Goal: Find specific page/section: Find specific page/section

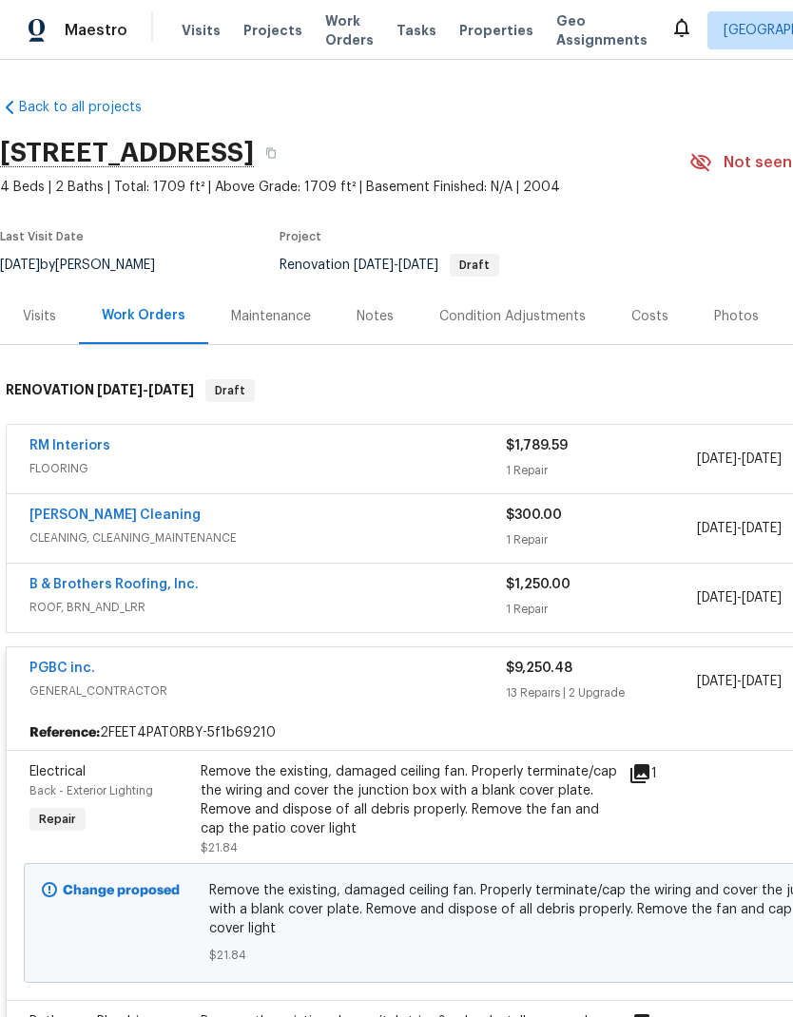
scroll to position [150, 0]
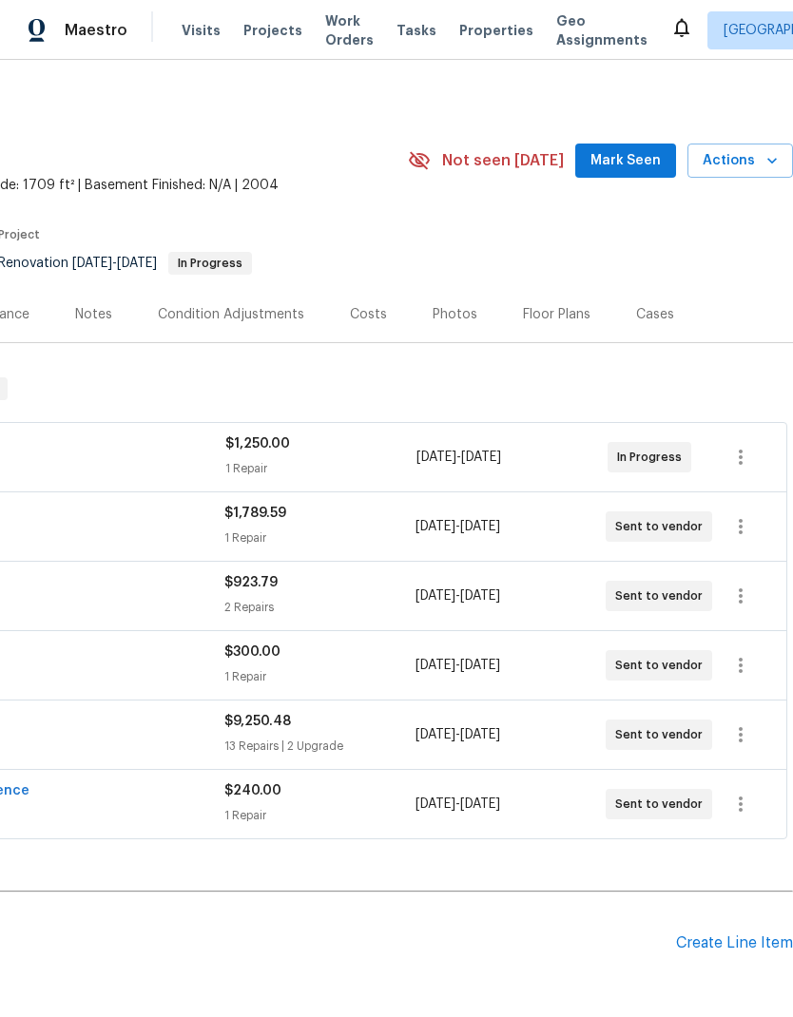
scroll to position [2, 281]
click at [740, 745] on icon "button" at bounding box center [740, 734] width 23 height 23
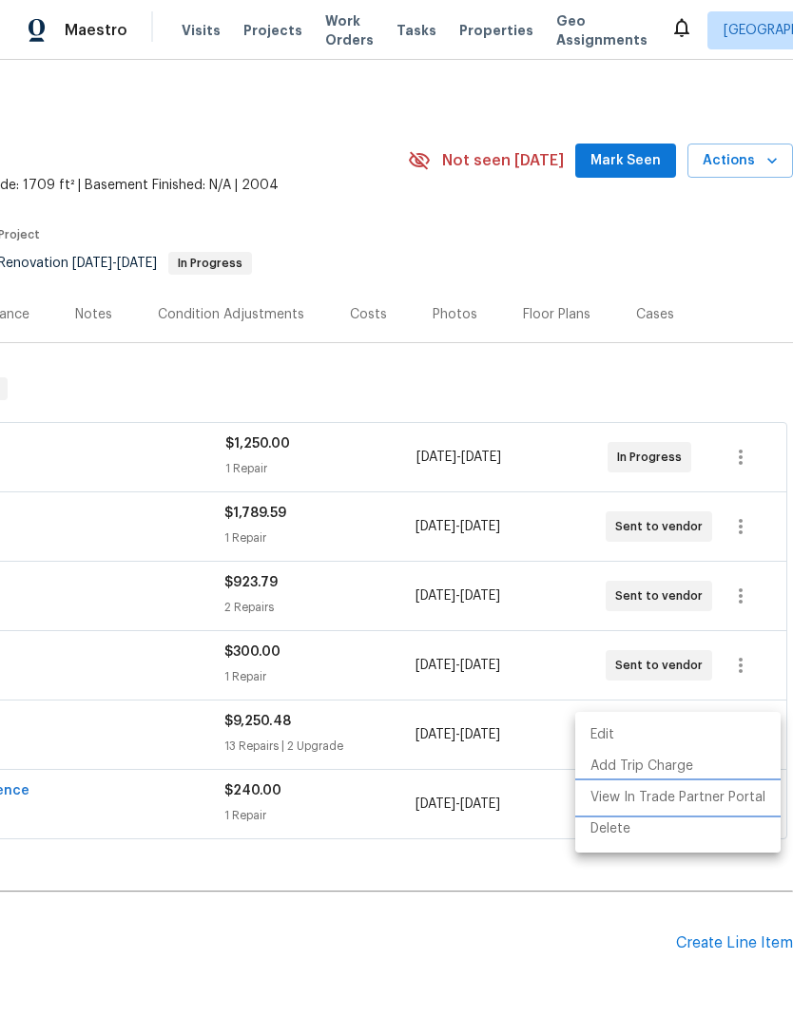
click at [736, 790] on li "View In Trade Partner Portal" at bounding box center [677, 797] width 205 height 31
click at [715, 801] on li "View In Trade Partner Portal" at bounding box center [677, 797] width 205 height 31
click at [460, 240] on div at bounding box center [396, 508] width 793 height 1017
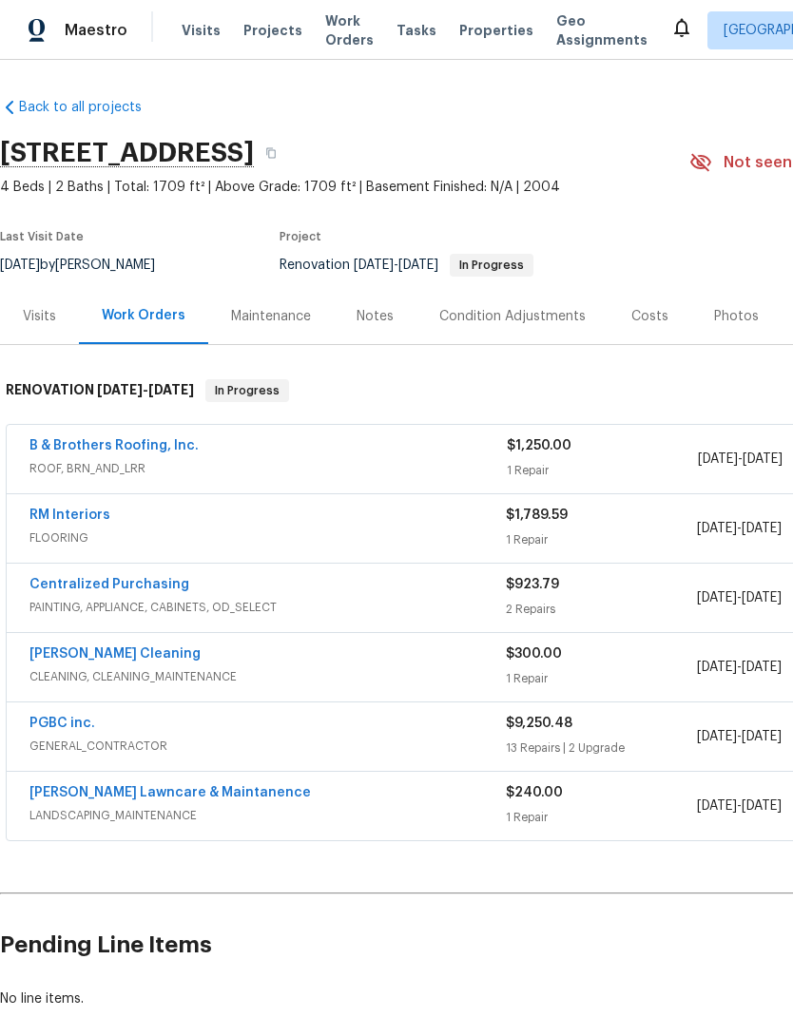
scroll to position [0, 0]
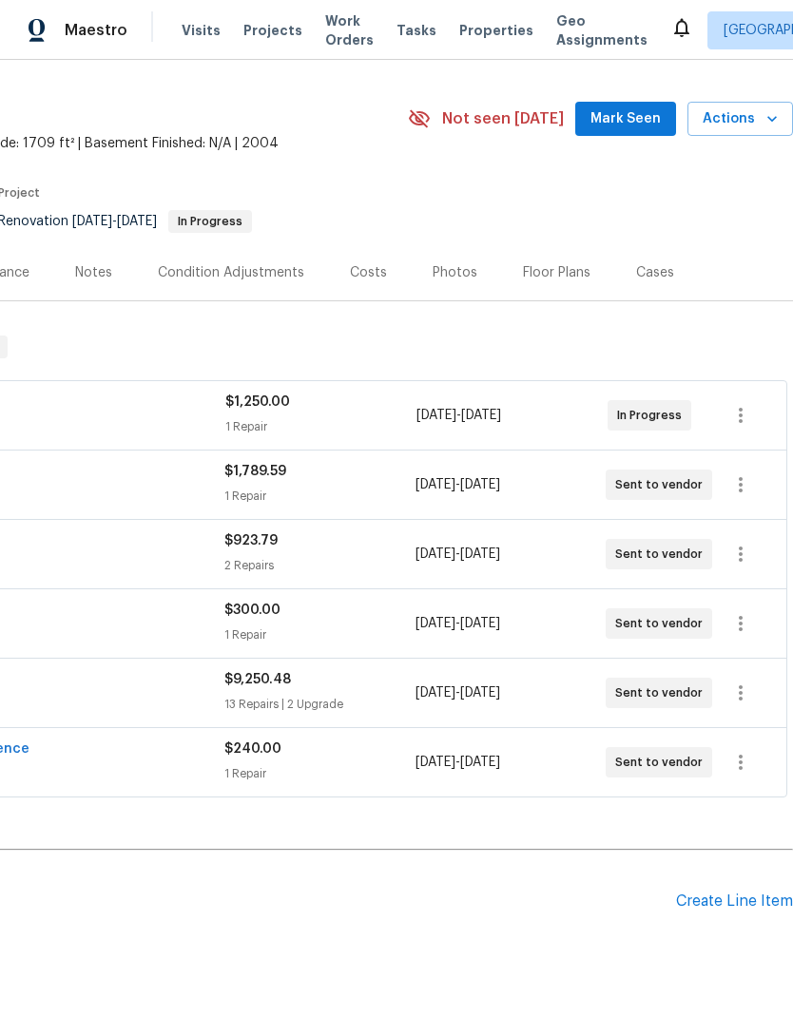
scroll to position [44, 281]
click at [740, 692] on icon "button" at bounding box center [740, 692] width 4 height 15
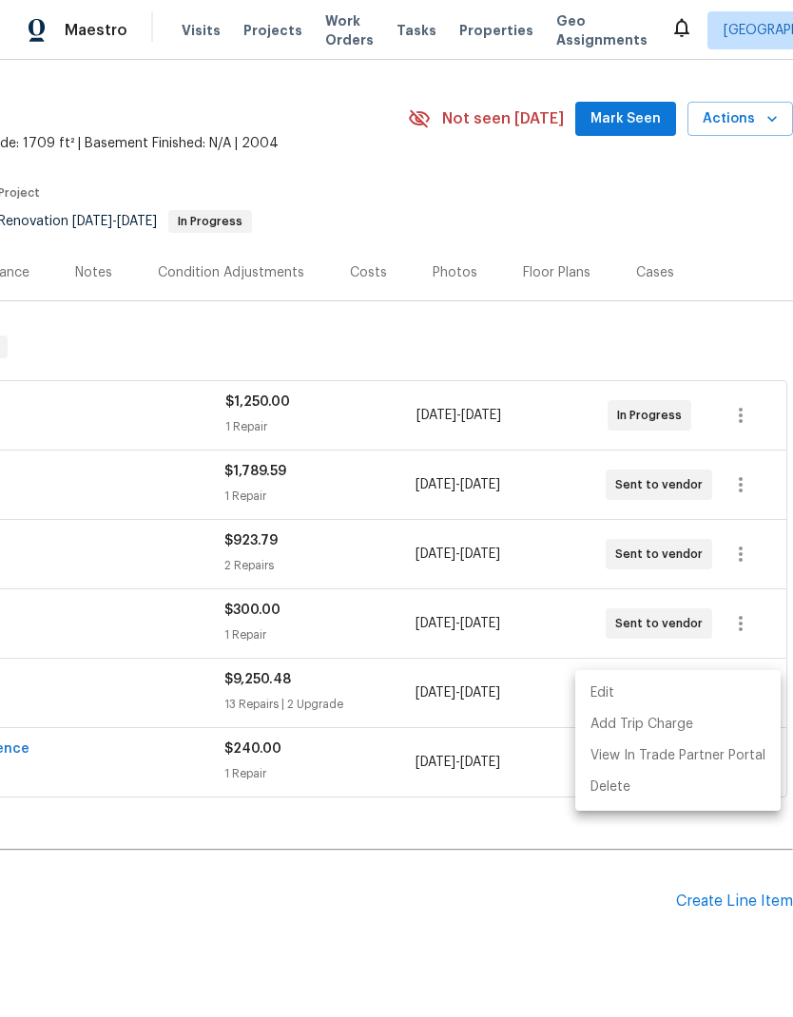
click at [563, 925] on div at bounding box center [396, 508] width 793 height 1017
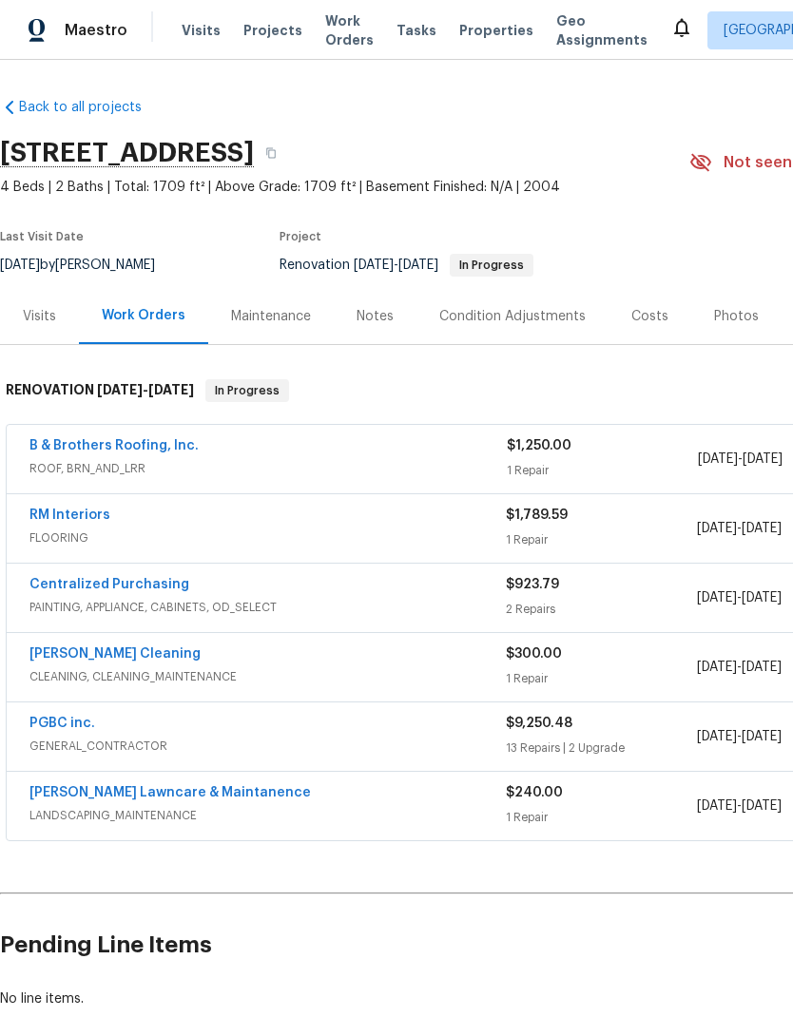
click at [87, 728] on link "PGBC inc." at bounding box center [62, 723] width 66 height 13
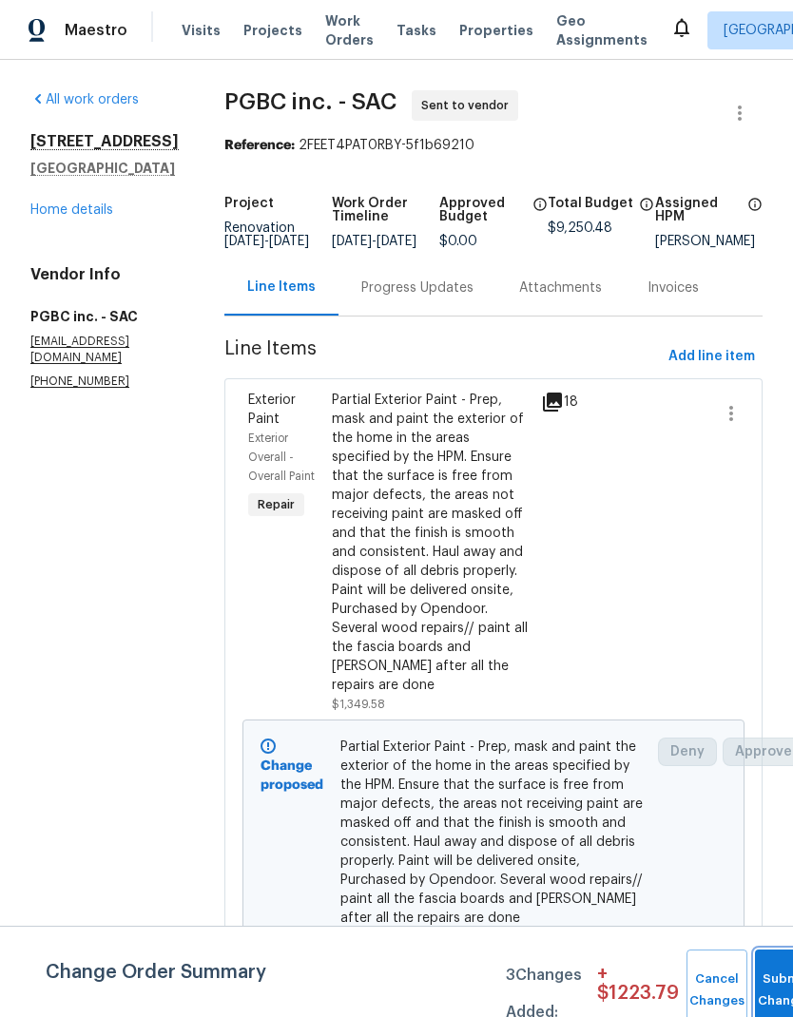
click at [768, 978] on button "Submit Changes" at bounding box center [785, 990] width 61 height 82
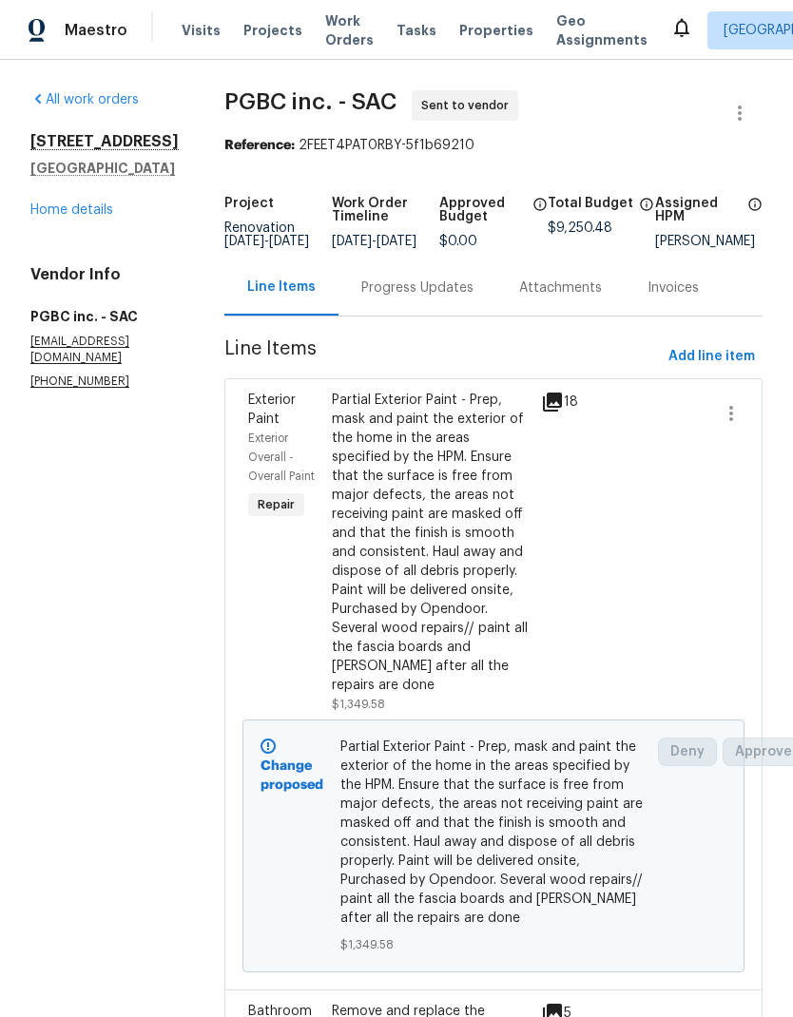
click at [88, 217] on link "Home details" at bounding box center [71, 209] width 83 height 13
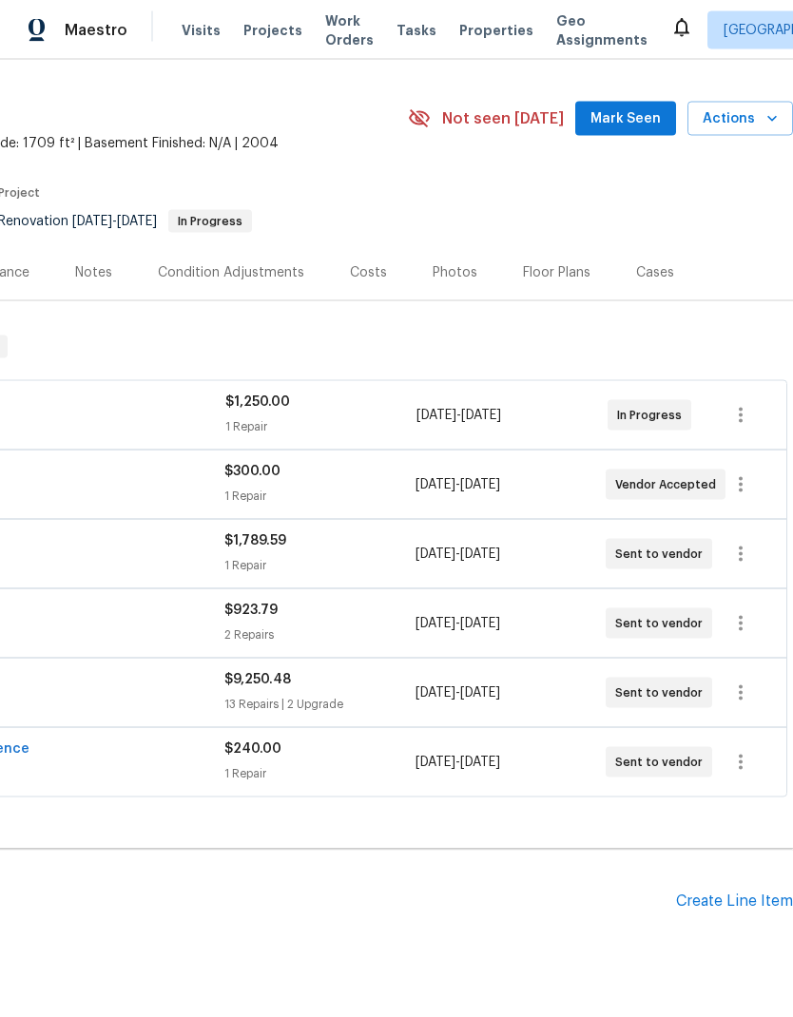
scroll to position [76, 0]
click at [739, 685] on icon "button" at bounding box center [740, 692] width 4 height 15
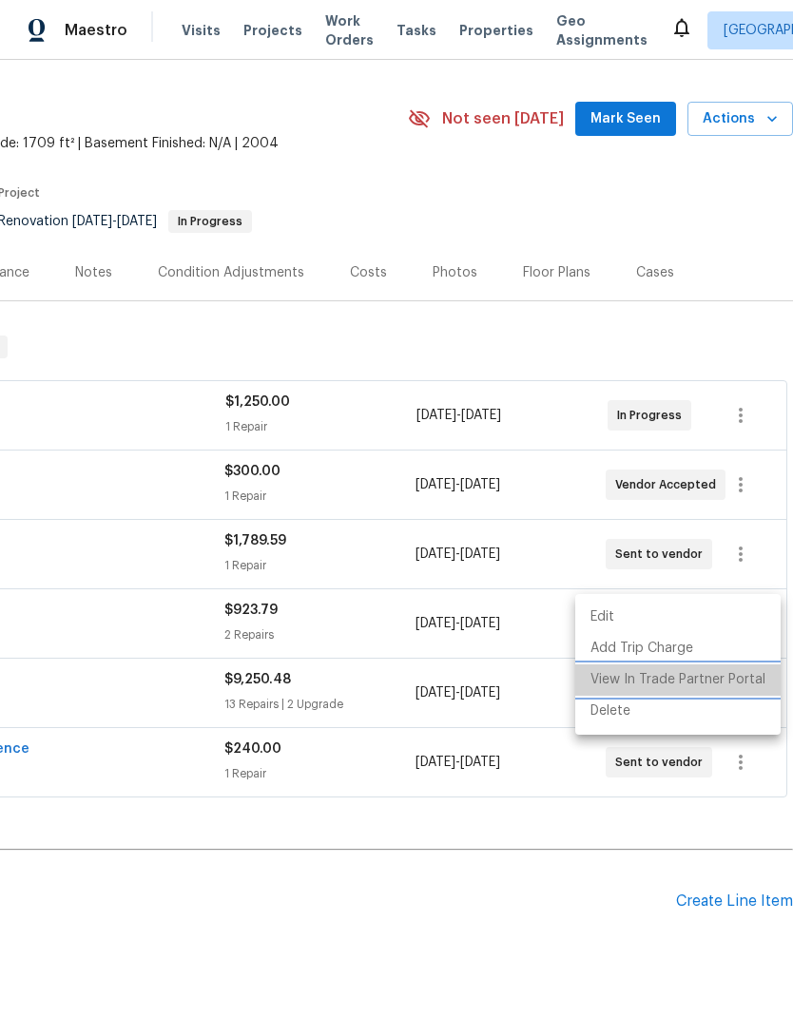
click at [735, 675] on li "View In Trade Partner Portal" at bounding box center [677, 679] width 205 height 31
click at [738, 140] on div at bounding box center [396, 508] width 793 height 1017
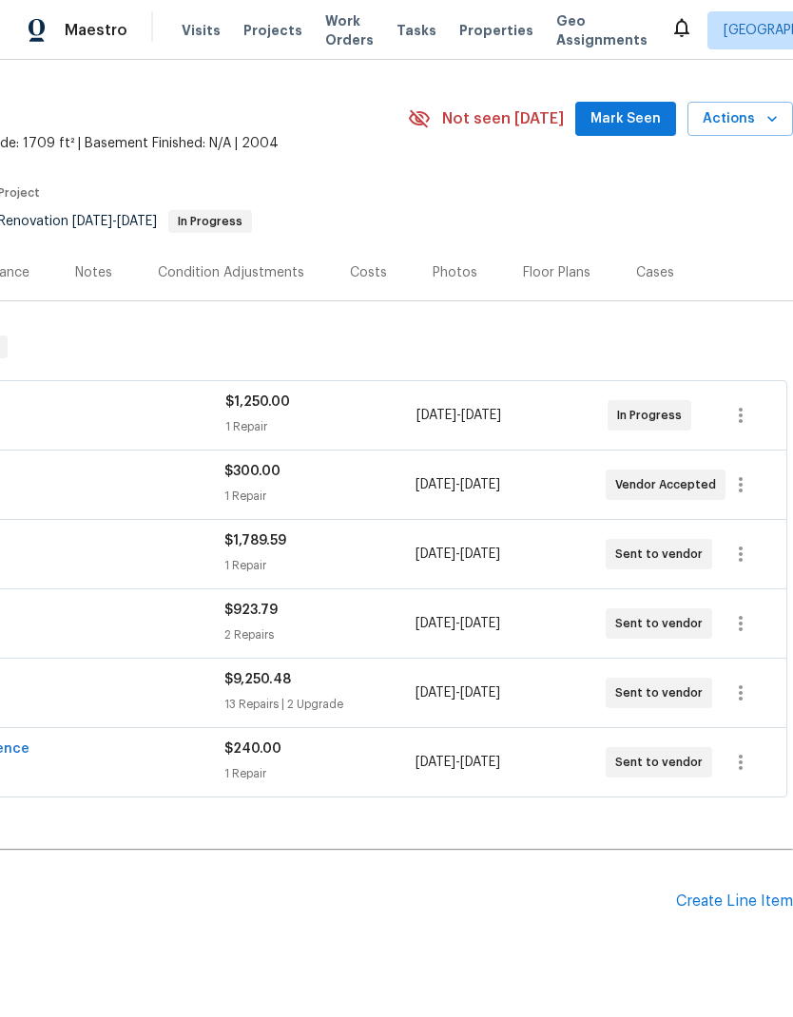
click at [365, 263] on div "Costs" at bounding box center [368, 272] width 37 height 19
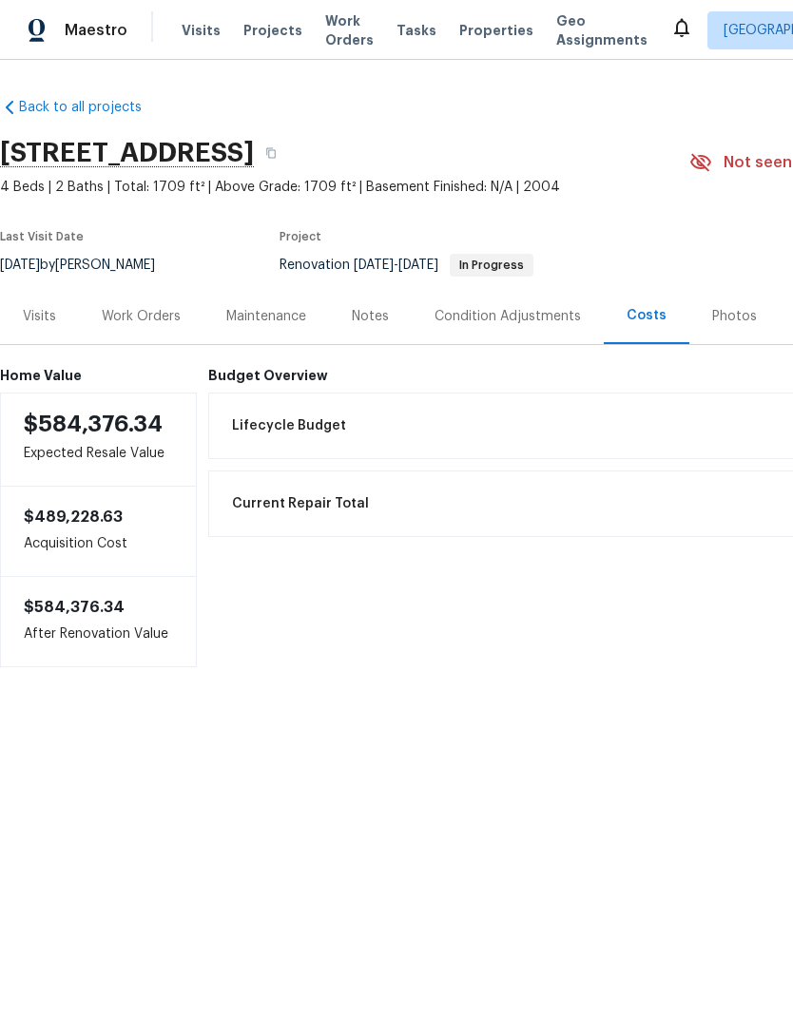
click at [139, 297] on div "Work Orders" at bounding box center [141, 316] width 124 height 56
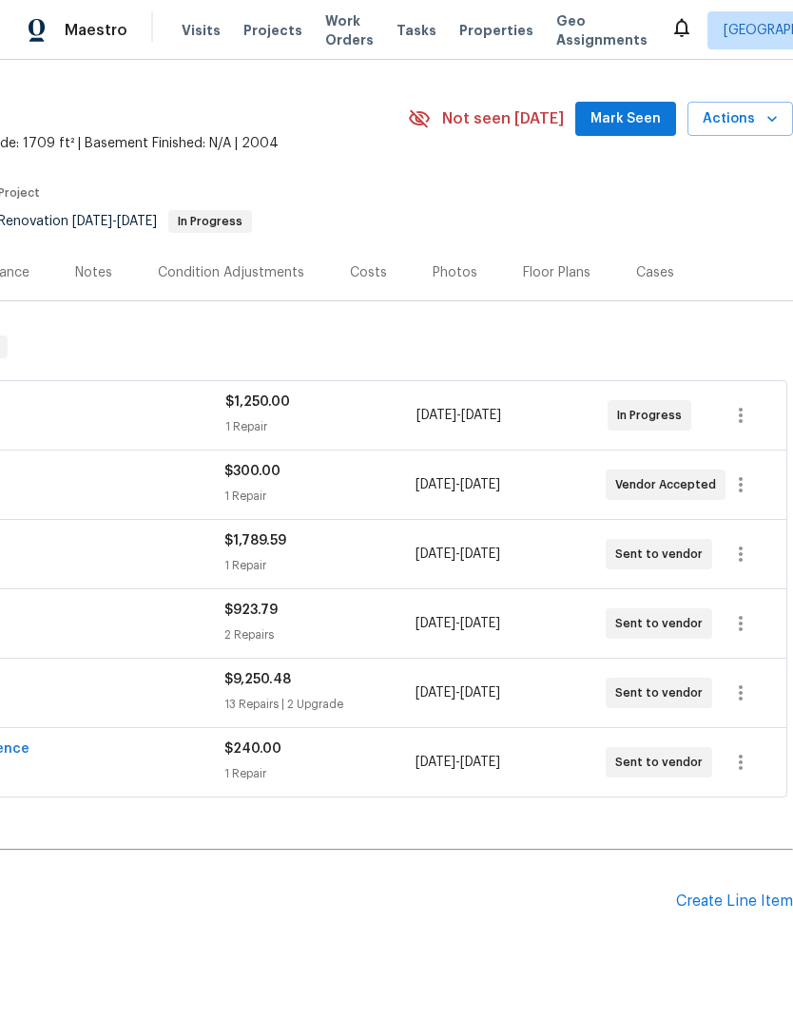
scroll to position [44, 281]
click at [742, 686] on icon "button" at bounding box center [740, 692] width 23 height 23
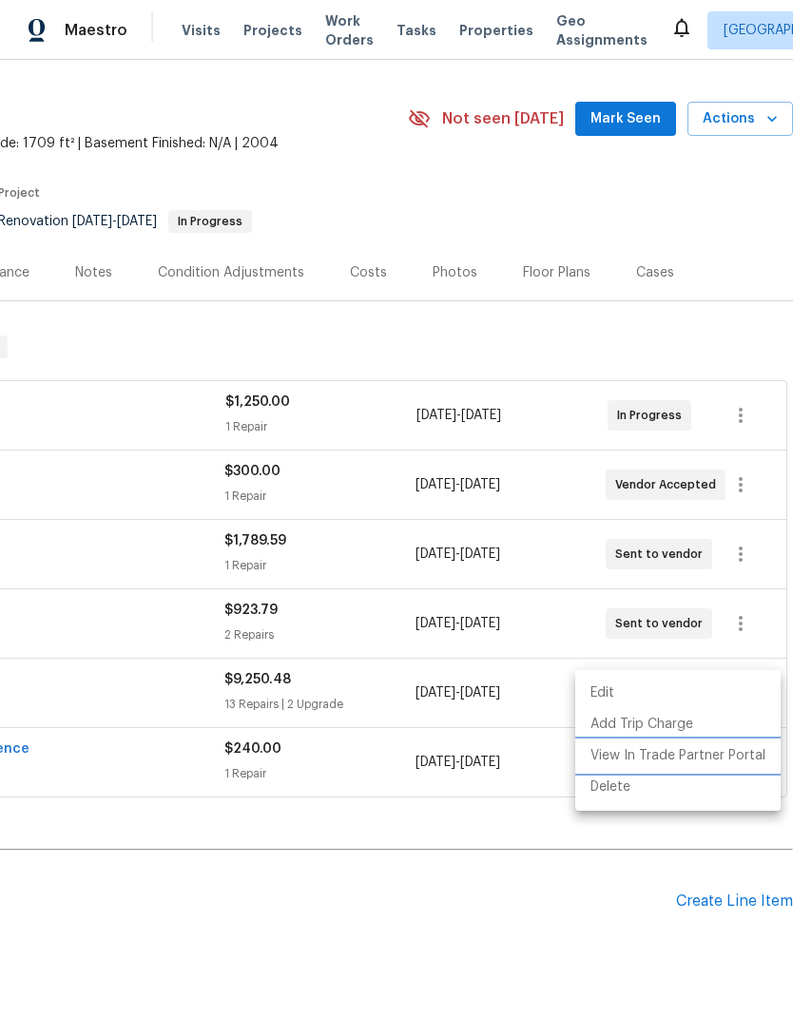
click at [733, 764] on li "View In Trade Partner Portal" at bounding box center [677, 755] width 205 height 31
click at [736, 220] on div at bounding box center [396, 508] width 793 height 1017
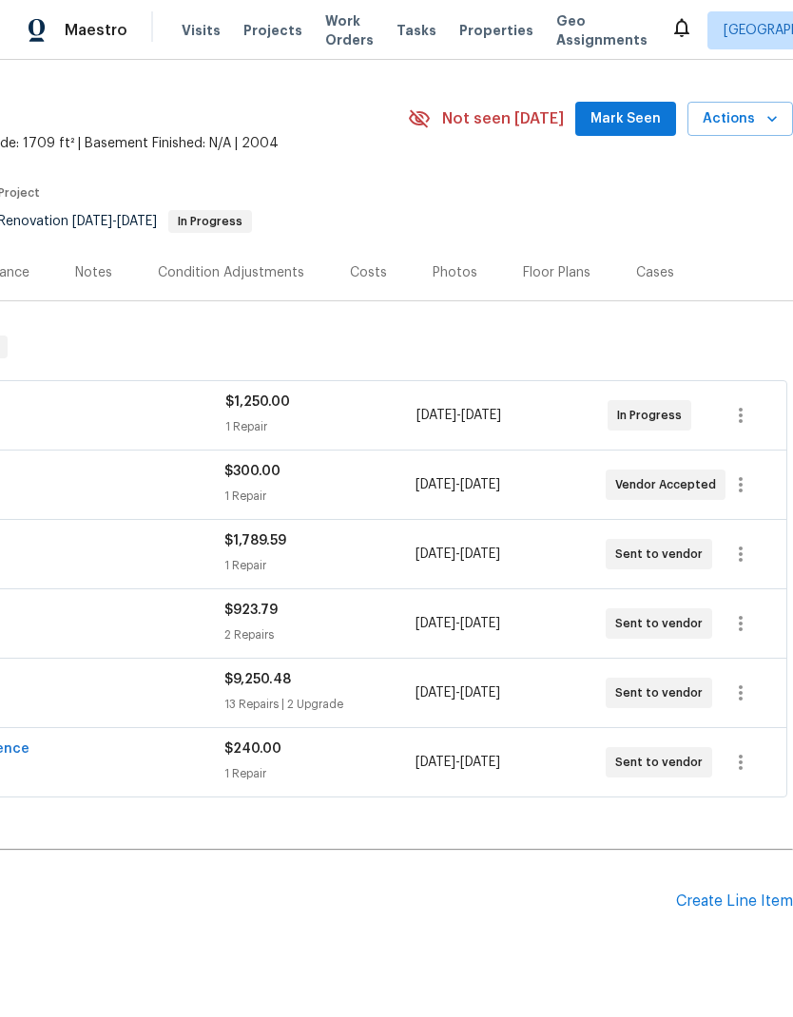
click at [743, 197] on section "9616 Apple Mill Dr, Elk Grove, CA 95624 4 Beds | 2 Baths | Total: 1709 ft² | Ab…" at bounding box center [256, 165] width 1074 height 160
click at [711, 531] on div "RM Interiors FLOORING $1,789.59 1 Repair 9/2/2025 - 9/8/2025 Sent to vendor" at bounding box center [232, 554] width 969 height 46
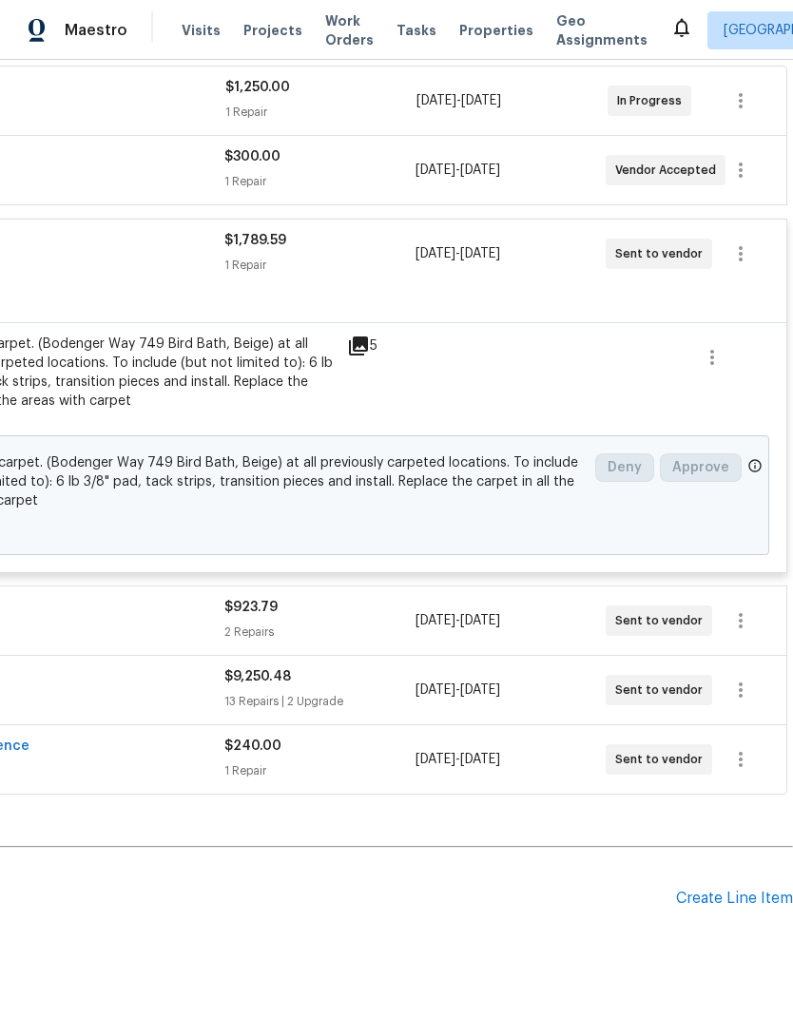
scroll to position [357, 281]
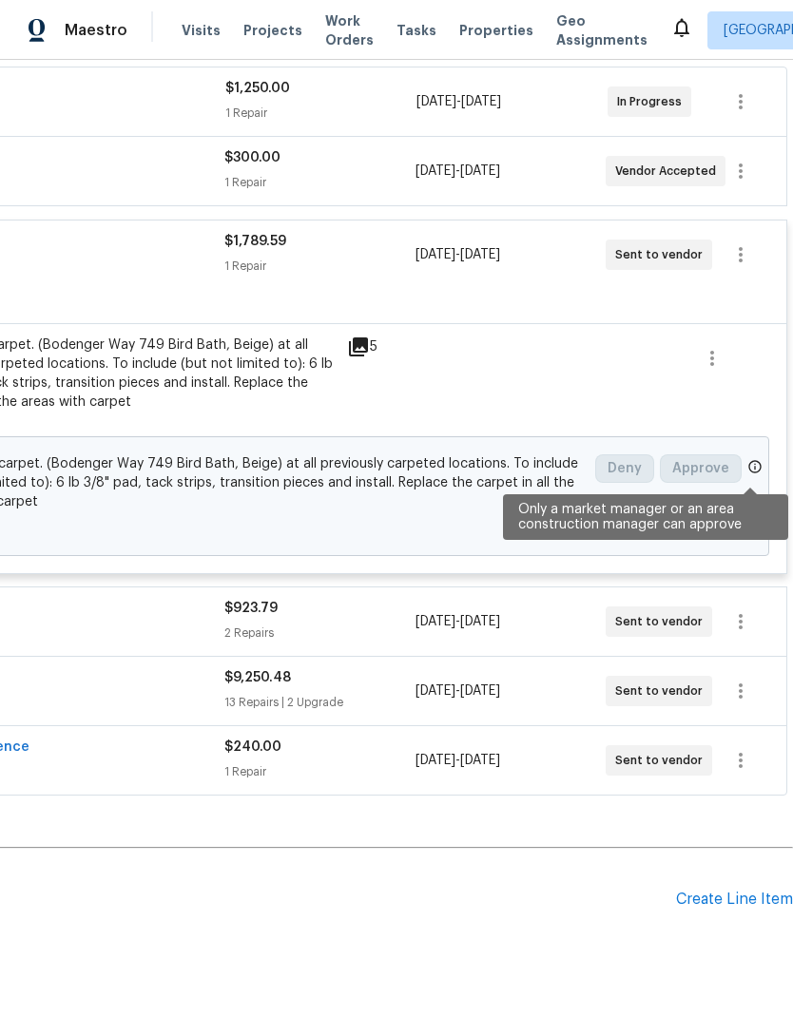
click at [756, 459] on icon at bounding box center [754, 466] width 15 height 15
click at [754, 459] on icon at bounding box center [754, 466] width 15 height 15
click at [755, 460] on icon at bounding box center [755, 466] width 12 height 12
click at [752, 459] on icon at bounding box center [754, 466] width 15 height 15
click at [754, 459] on icon at bounding box center [754, 466] width 15 height 15
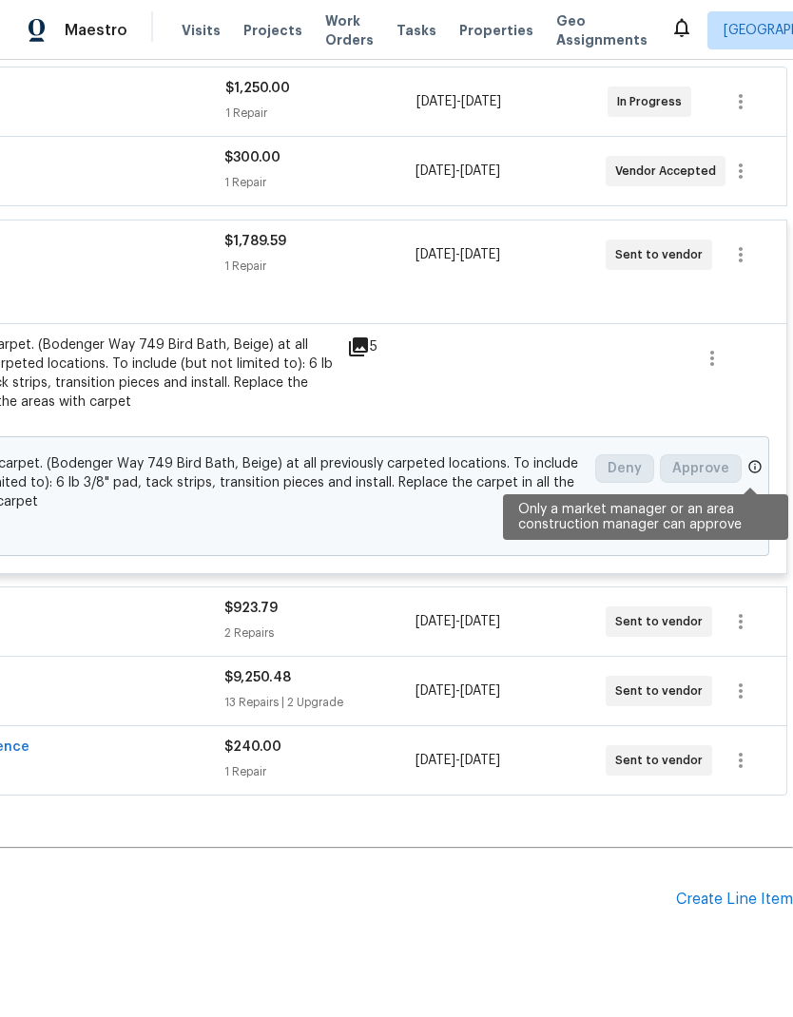
click at [756, 459] on icon at bounding box center [754, 466] width 15 height 15
click at [755, 460] on icon at bounding box center [755, 466] width 12 height 12
click at [757, 459] on icon at bounding box center [754, 466] width 15 height 15
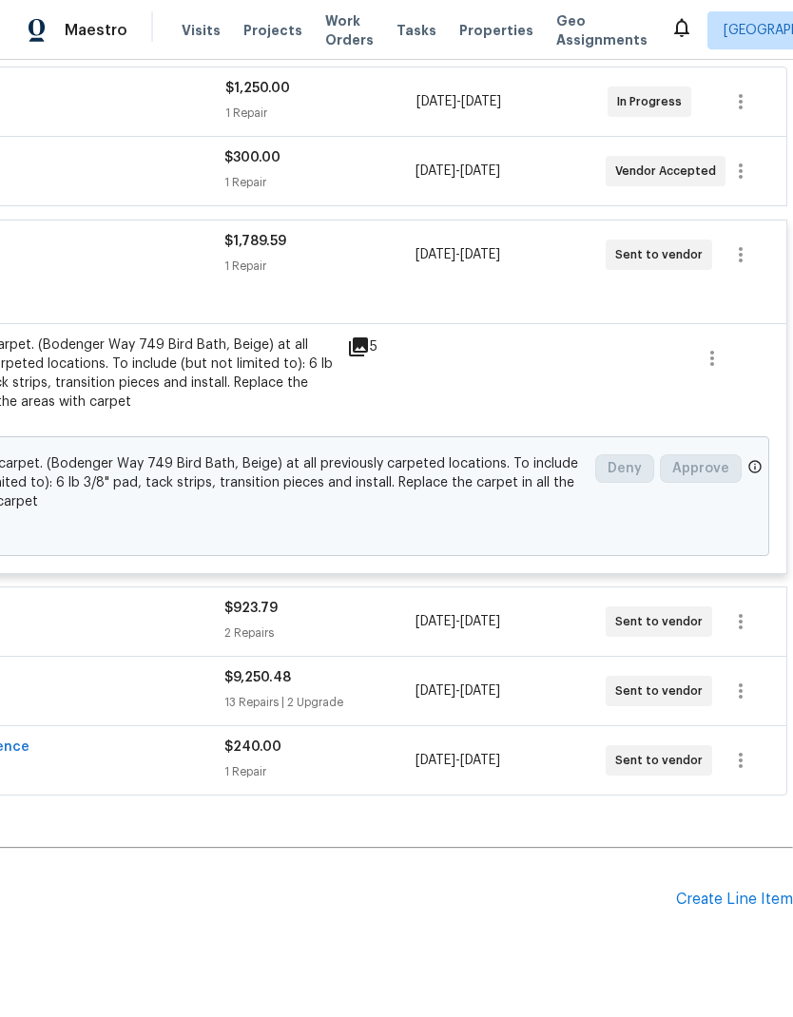
click at [761, 436] on div "Change proposed Install new carpet. (Bodenger Way 749 Bird Bath, Beige) at all …" at bounding box center [255, 496] width 1026 height 120
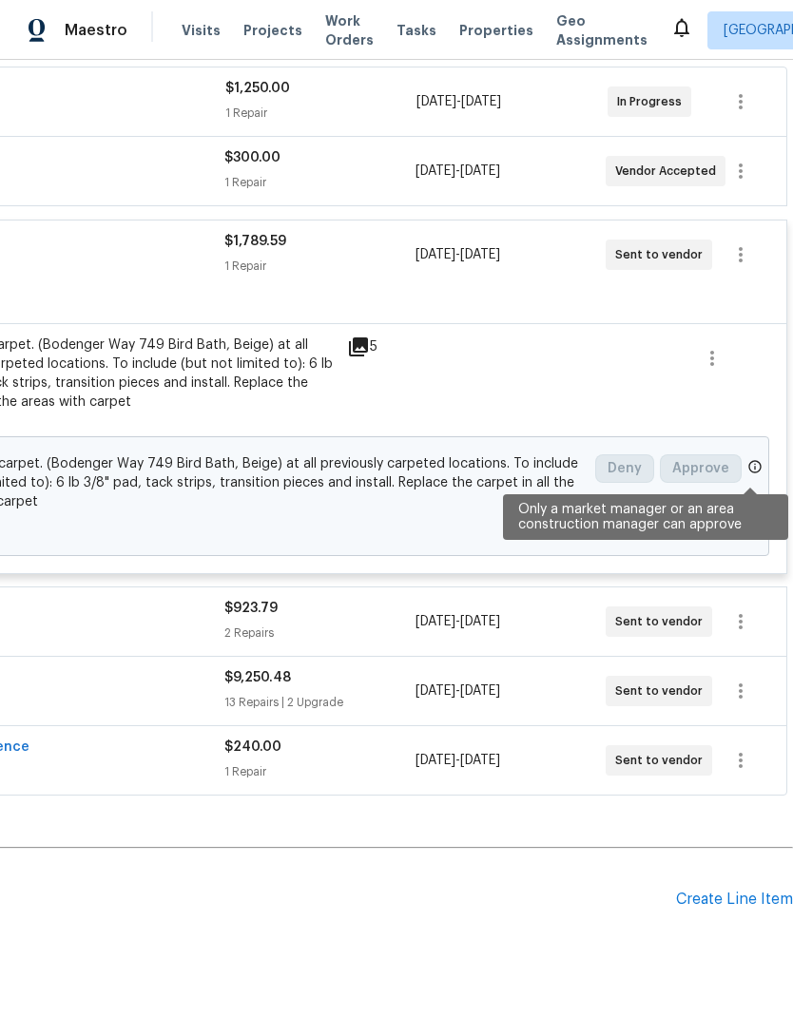
click at [752, 459] on icon at bounding box center [754, 466] width 15 height 15
click at [754, 459] on icon at bounding box center [754, 466] width 15 height 15
click at [757, 459] on icon at bounding box center [754, 466] width 15 height 15
click at [758, 436] on div "Change proposed Install new carpet. (Bodenger Way 749 Bird Bath, Beige) at all …" at bounding box center [255, 496] width 1026 height 120
click at [751, 459] on icon at bounding box center [754, 466] width 15 height 15
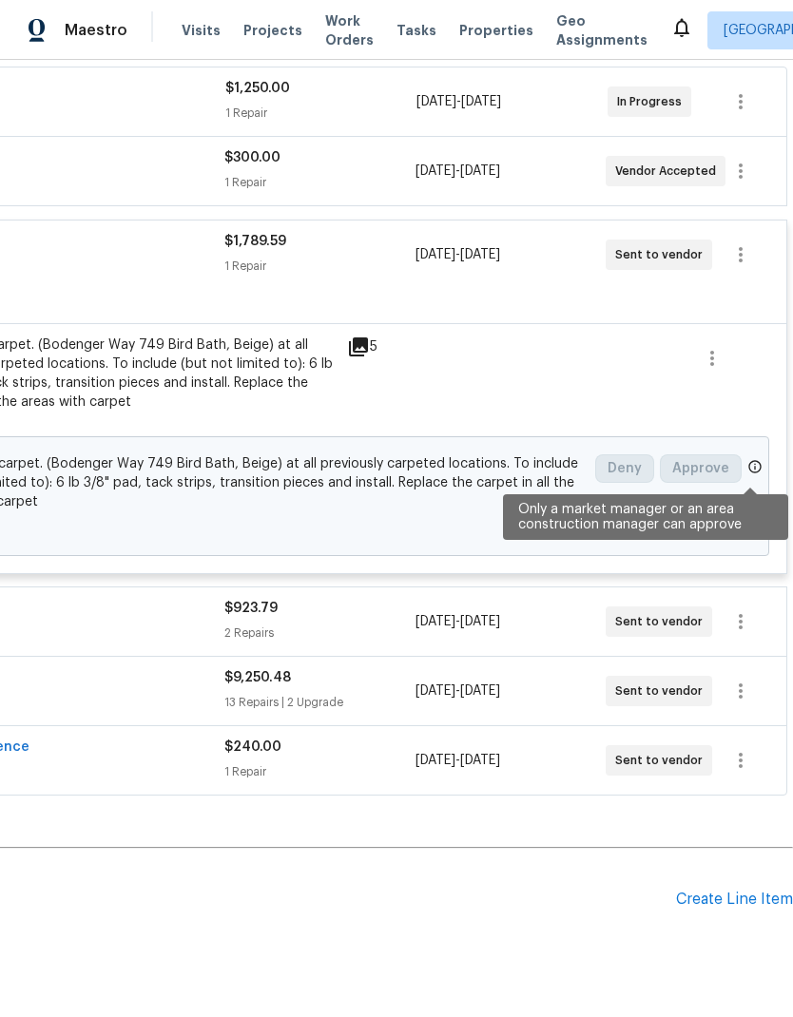
click at [754, 459] on icon at bounding box center [754, 466] width 15 height 15
click at [757, 459] on icon at bounding box center [754, 466] width 15 height 15
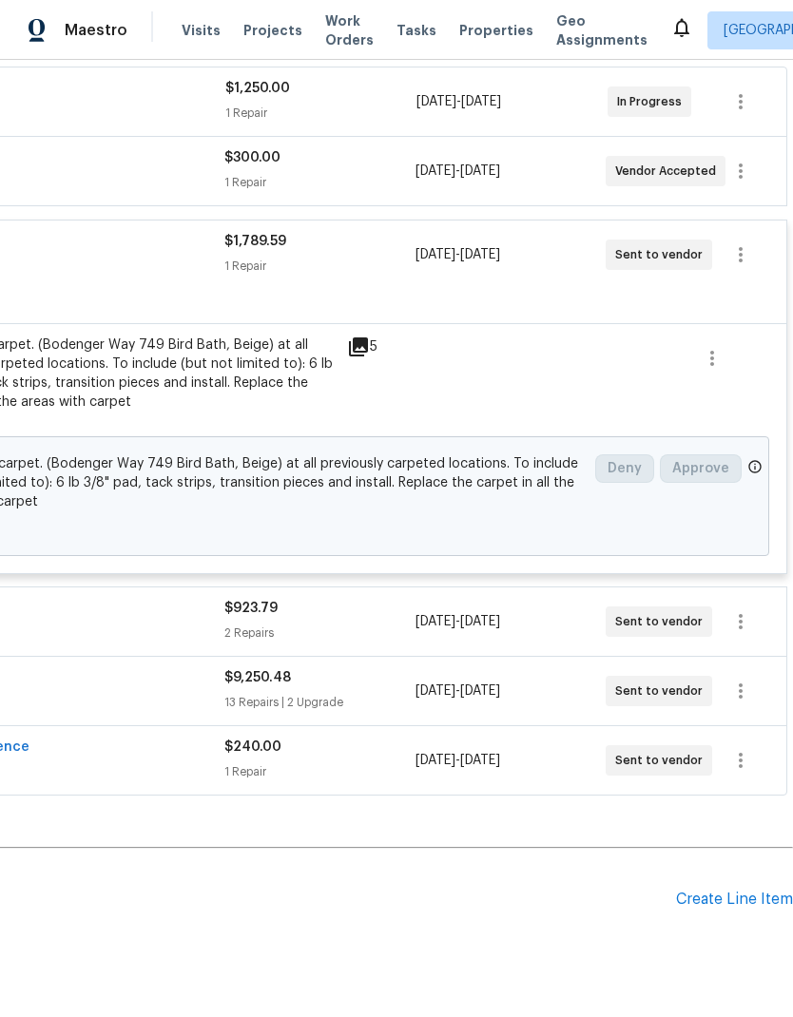
click at [760, 436] on div "Change proposed Install new carpet. (Bodenger Way 749 Bird Bath, Beige) at all …" at bounding box center [255, 496] width 1026 height 120
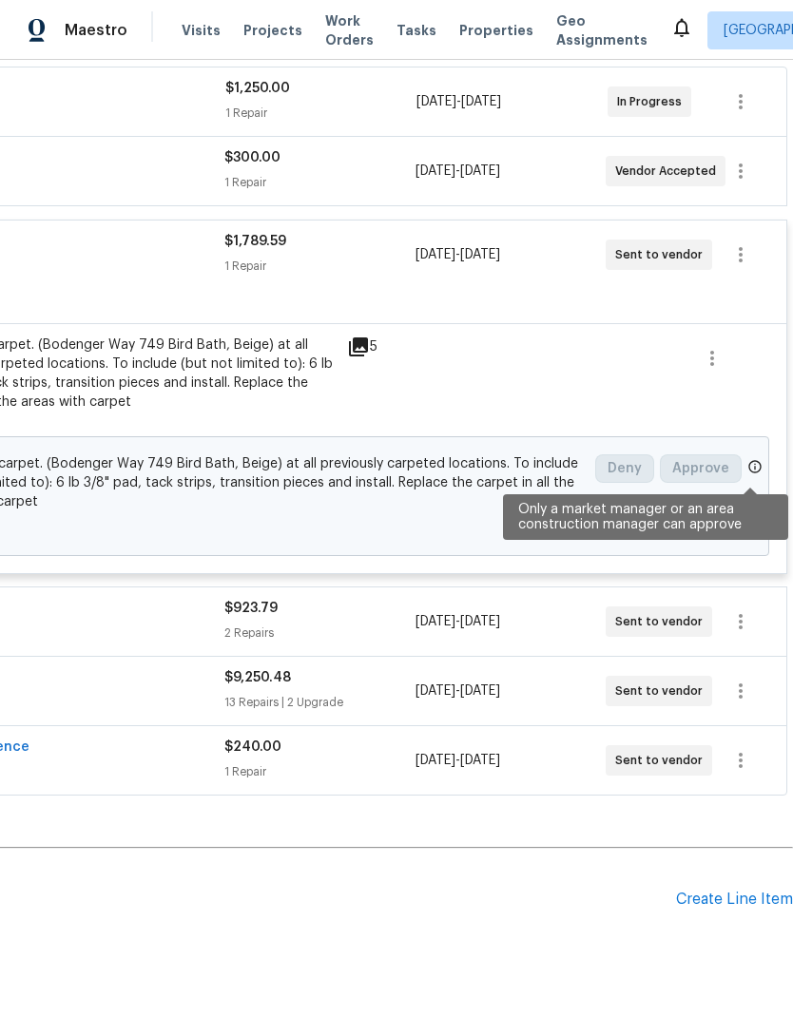
click at [750, 460] on icon at bounding box center [755, 466] width 12 height 12
click at [753, 459] on icon at bounding box center [754, 466] width 15 height 15
click at [755, 459] on icon at bounding box center [754, 466] width 15 height 15
click at [756, 459] on icon at bounding box center [754, 466] width 15 height 15
click at [755, 459] on icon at bounding box center [754, 466] width 15 height 15
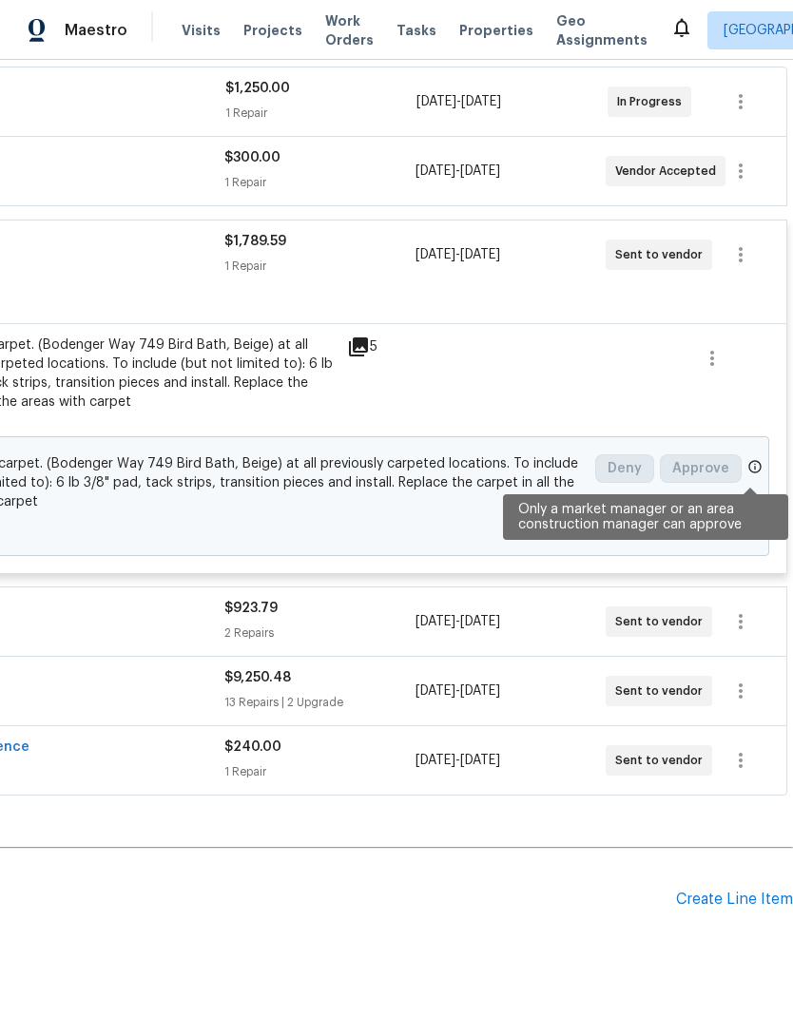
click at [754, 459] on icon at bounding box center [754, 466] width 15 height 15
click at [760, 436] on div "Change proposed Install new carpet. (Bodenger Way 749 Bird Bath, Beige) at all …" at bounding box center [255, 496] width 1026 height 120
click at [755, 460] on icon at bounding box center [755, 466] width 12 height 12
click at [749, 459] on icon at bounding box center [754, 466] width 15 height 15
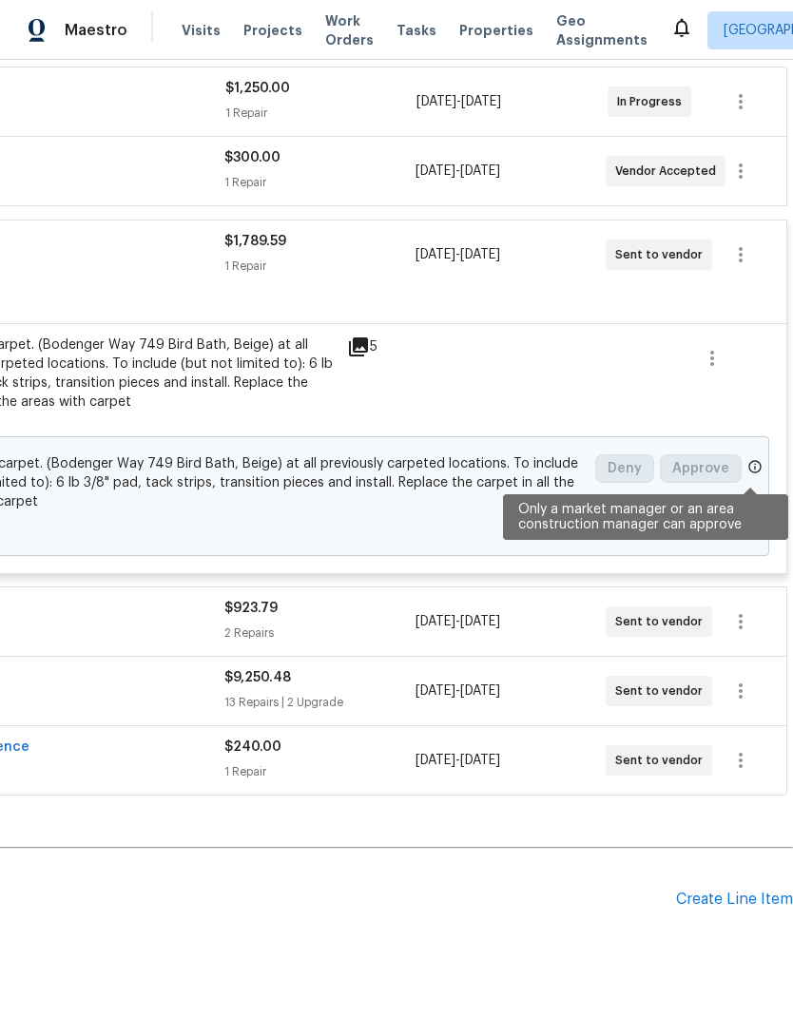
click at [756, 459] on icon at bounding box center [754, 466] width 15 height 15
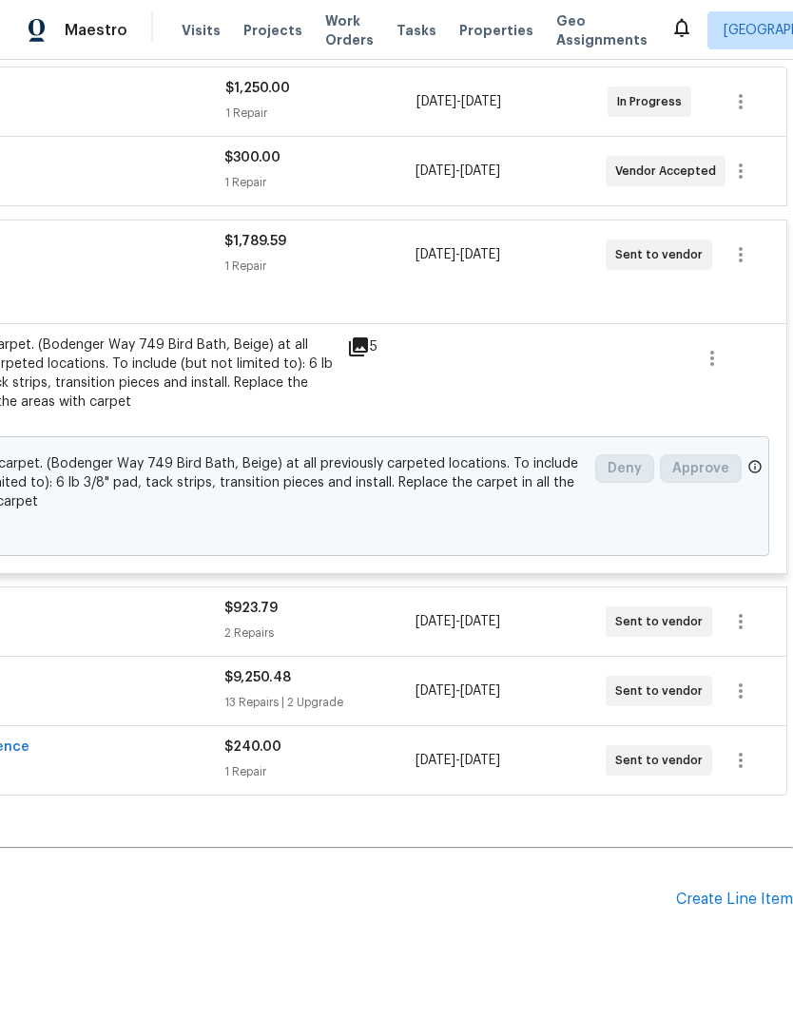
click at [747, 449] on div "Deny Approve" at bounding box center [672, 496] width 167 height 95
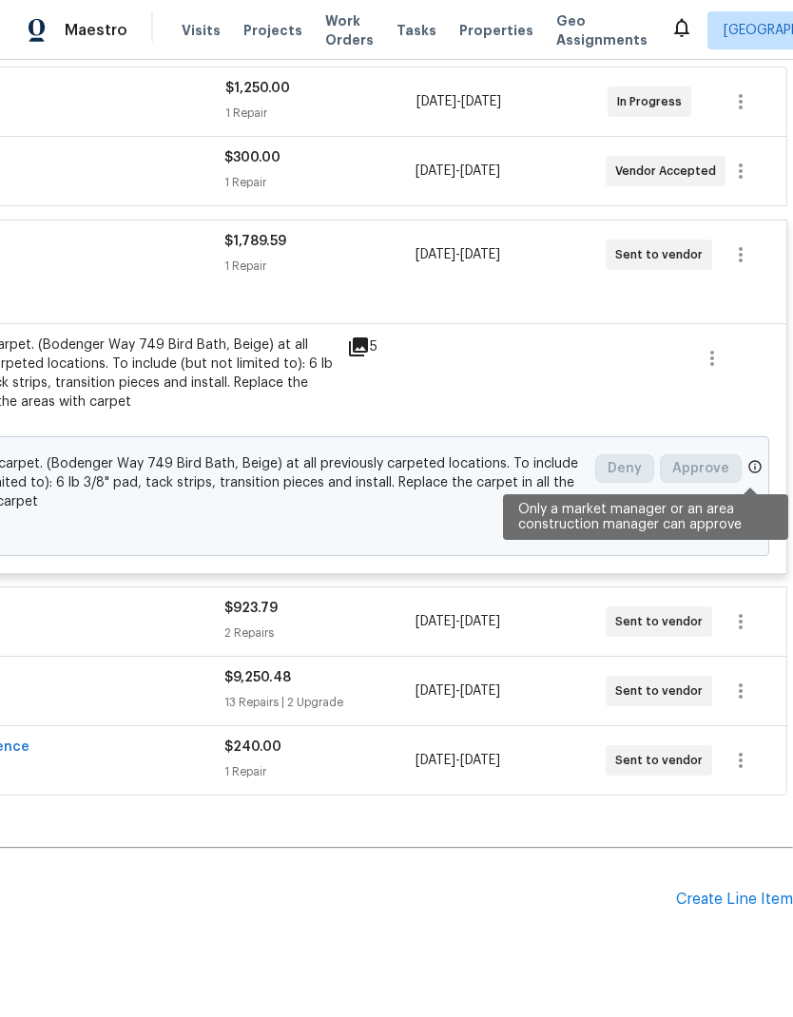
click at [754, 459] on icon at bounding box center [754, 466] width 15 height 15
click at [750, 449] on div "Deny Approve" at bounding box center [672, 496] width 167 height 95
click at [749, 449] on div "Deny Approve" at bounding box center [672, 496] width 167 height 95
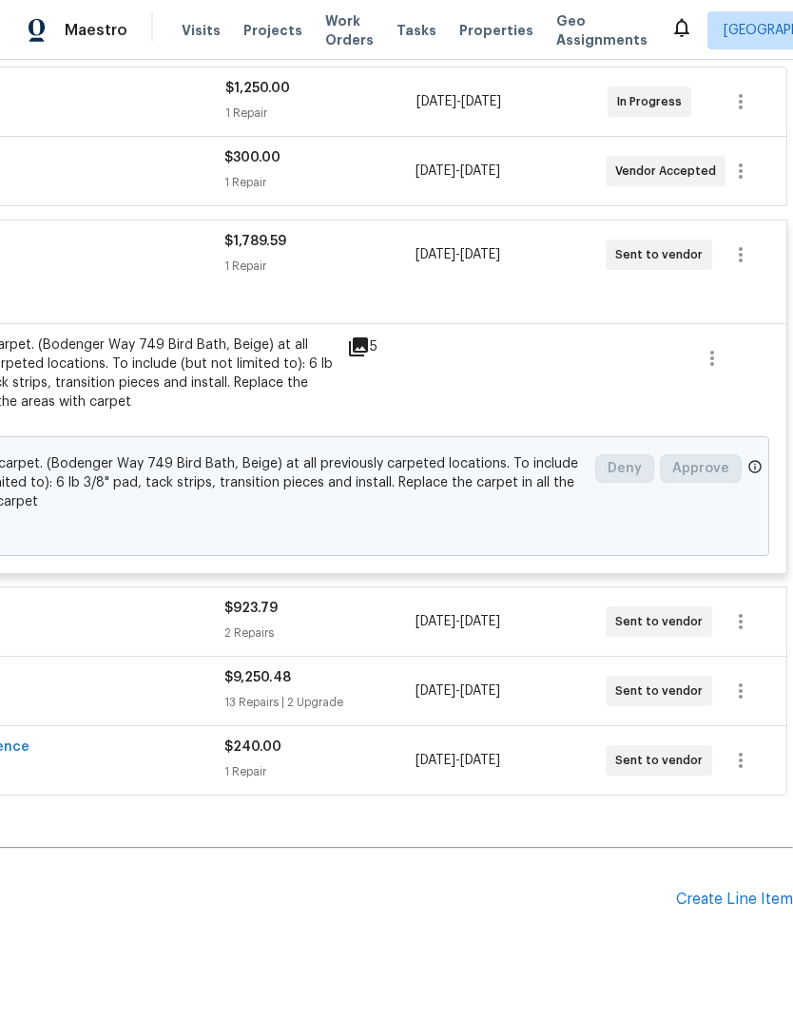
click at [763, 436] on div "Change proposed Install new carpet. (Bodenger Way 749 Bird Bath, Beige) at all …" at bounding box center [255, 496] width 1026 height 120
click at [760, 436] on div "Change proposed Install new carpet. (Bodenger Way 749 Bird Bath, Beige) at all …" at bounding box center [255, 496] width 1026 height 120
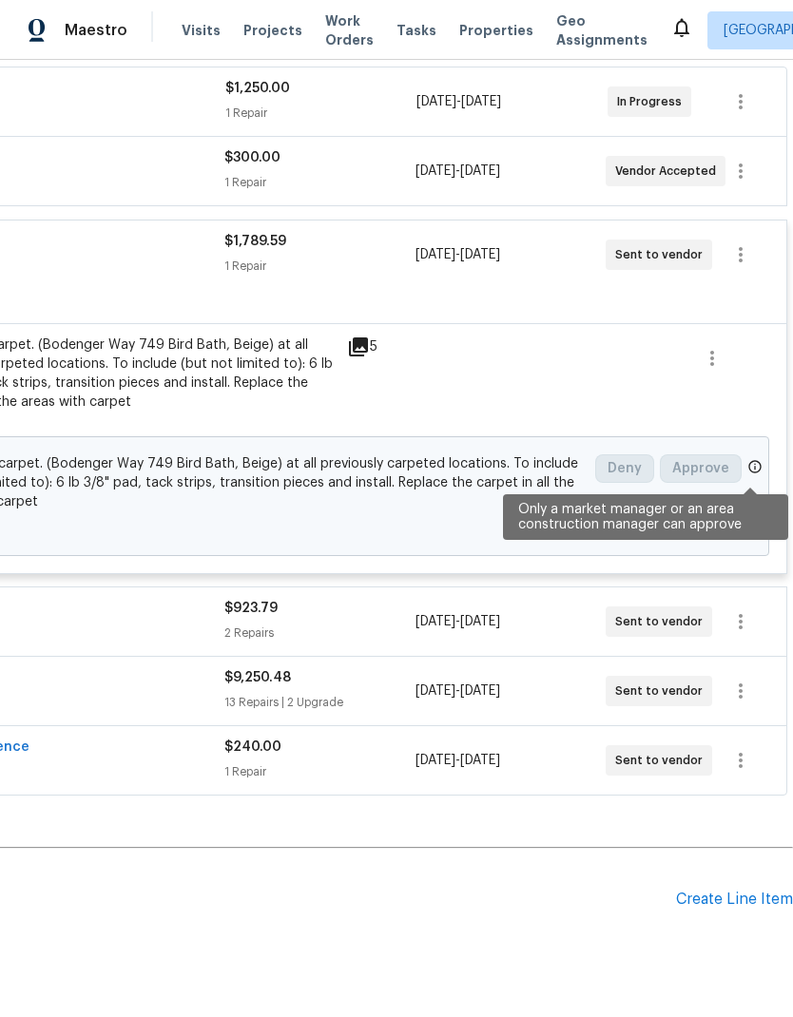
click at [755, 460] on icon at bounding box center [755, 466] width 12 height 12
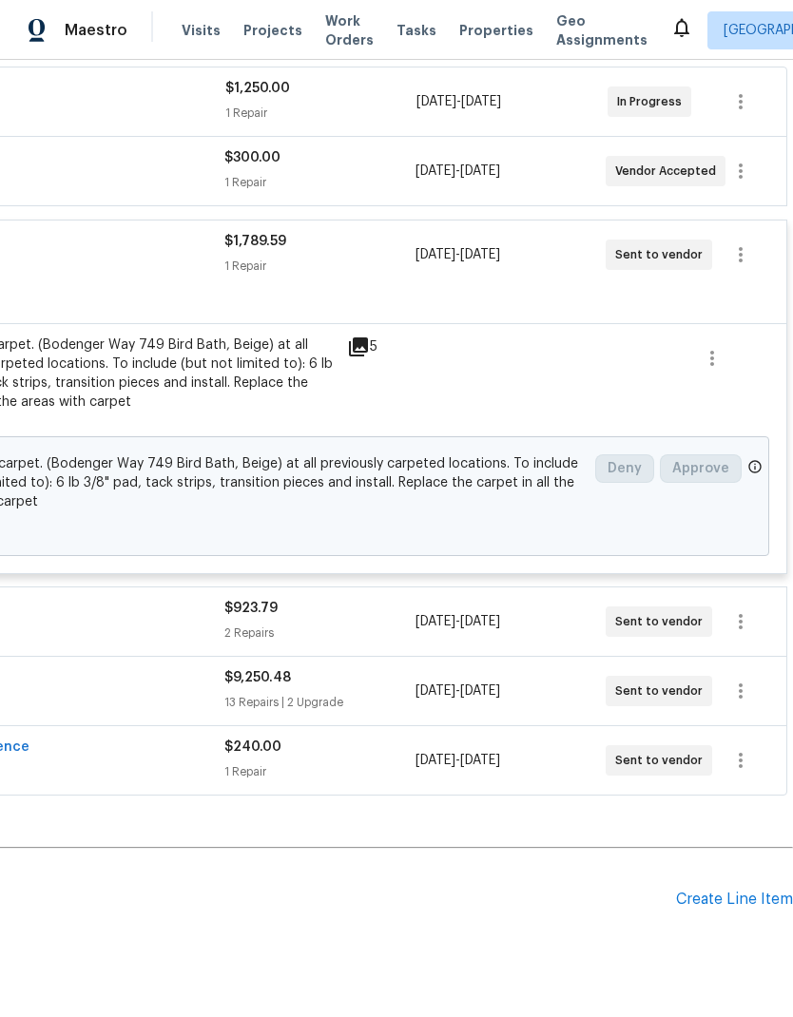
click at [758, 436] on div "Change proposed Install new carpet. (Bodenger Way 749 Bird Bath, Beige) at all …" at bounding box center [255, 496] width 1026 height 120
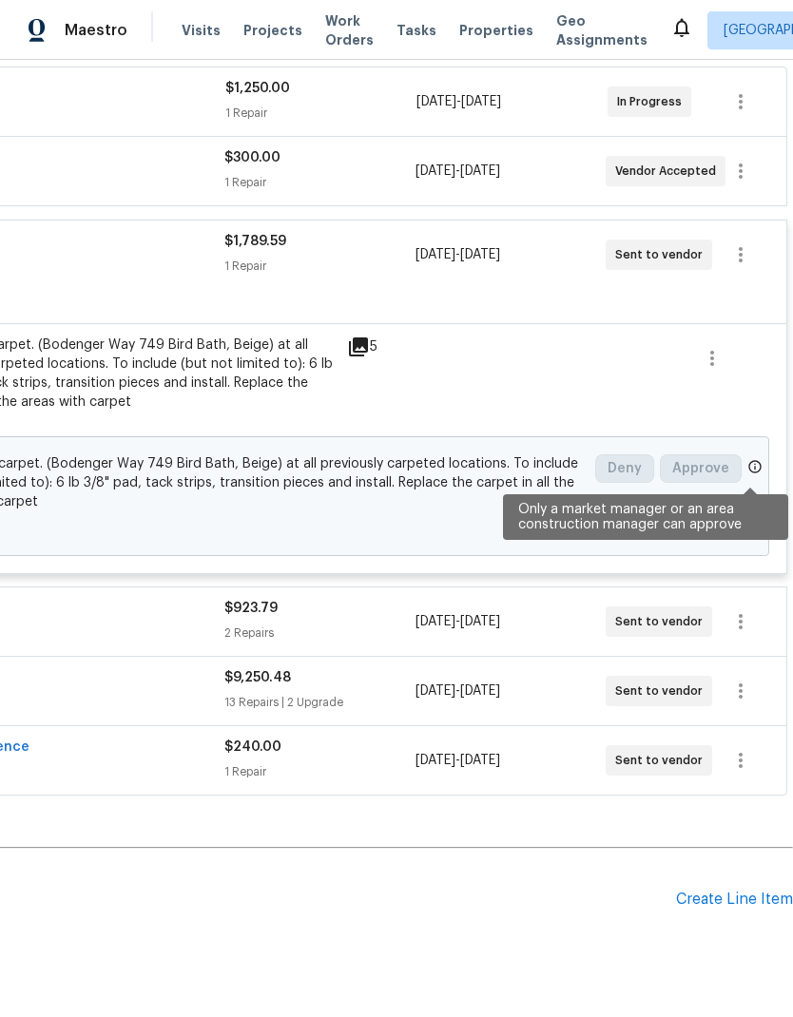
click at [756, 459] on icon at bounding box center [754, 466] width 15 height 15
click at [748, 459] on icon at bounding box center [754, 466] width 15 height 15
click at [752, 459] on icon at bounding box center [754, 466] width 15 height 15
click at [751, 459] on icon at bounding box center [754, 466] width 15 height 15
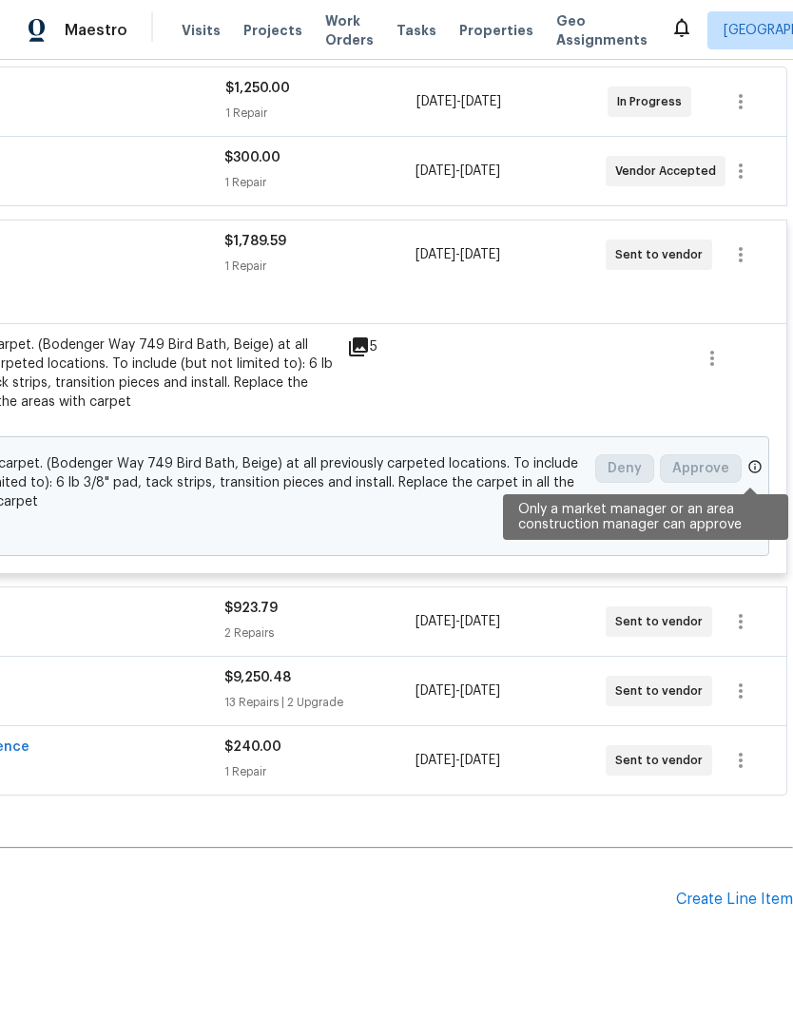
click at [752, 459] on icon at bounding box center [754, 466] width 15 height 15
click at [755, 459] on icon at bounding box center [754, 466] width 15 height 15
click at [763, 436] on div "Change proposed Install new carpet. (Bodenger Way 749 Bird Bath, Beige) at all …" at bounding box center [255, 496] width 1026 height 120
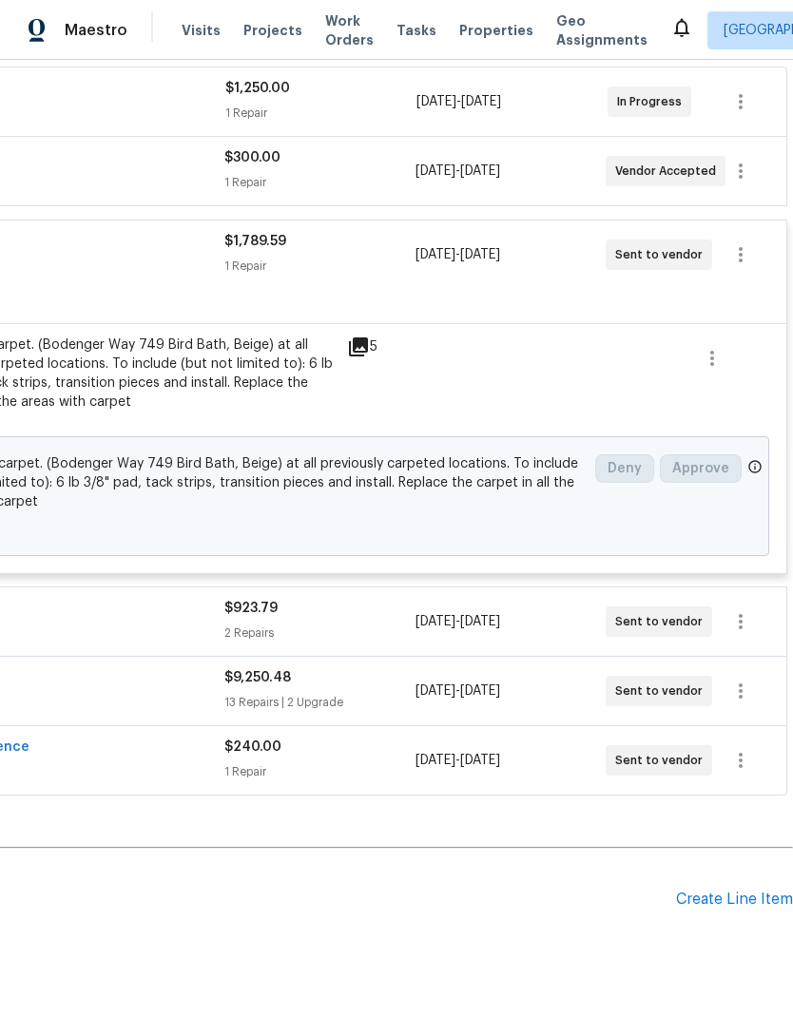
click at [762, 436] on div "Change proposed Install new carpet. (Bodenger Way 749 Bird Bath, Beige) at all …" at bounding box center [255, 496] width 1026 height 120
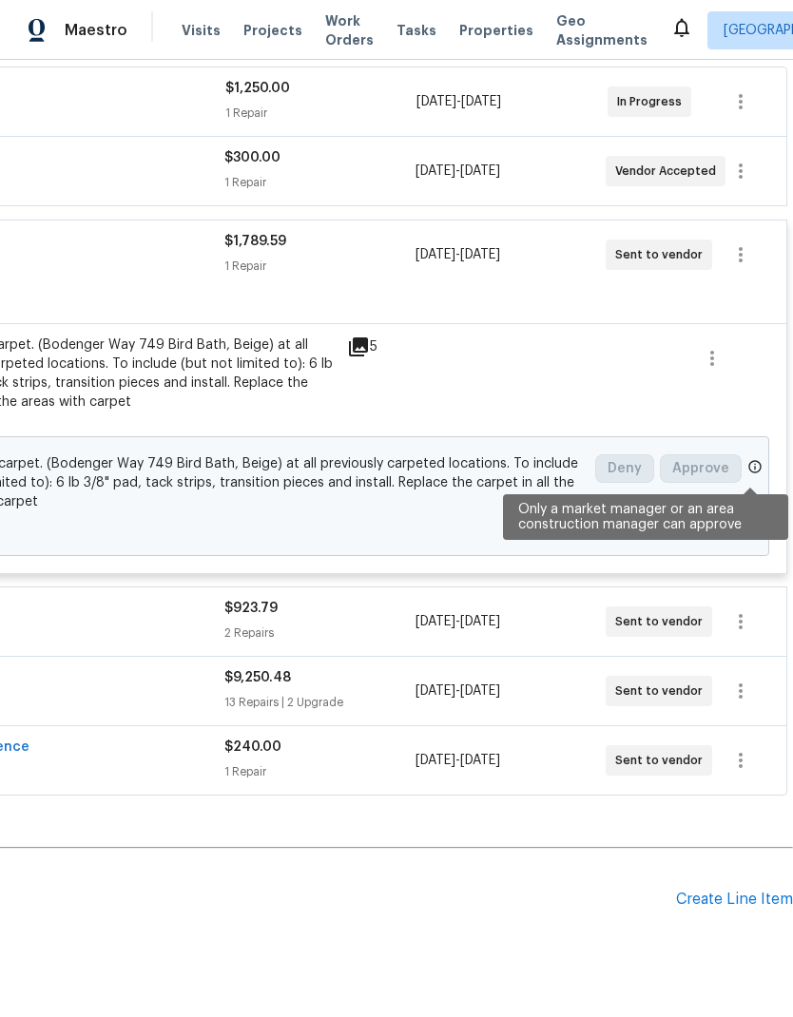
click at [756, 459] on icon at bounding box center [754, 466] width 15 height 15
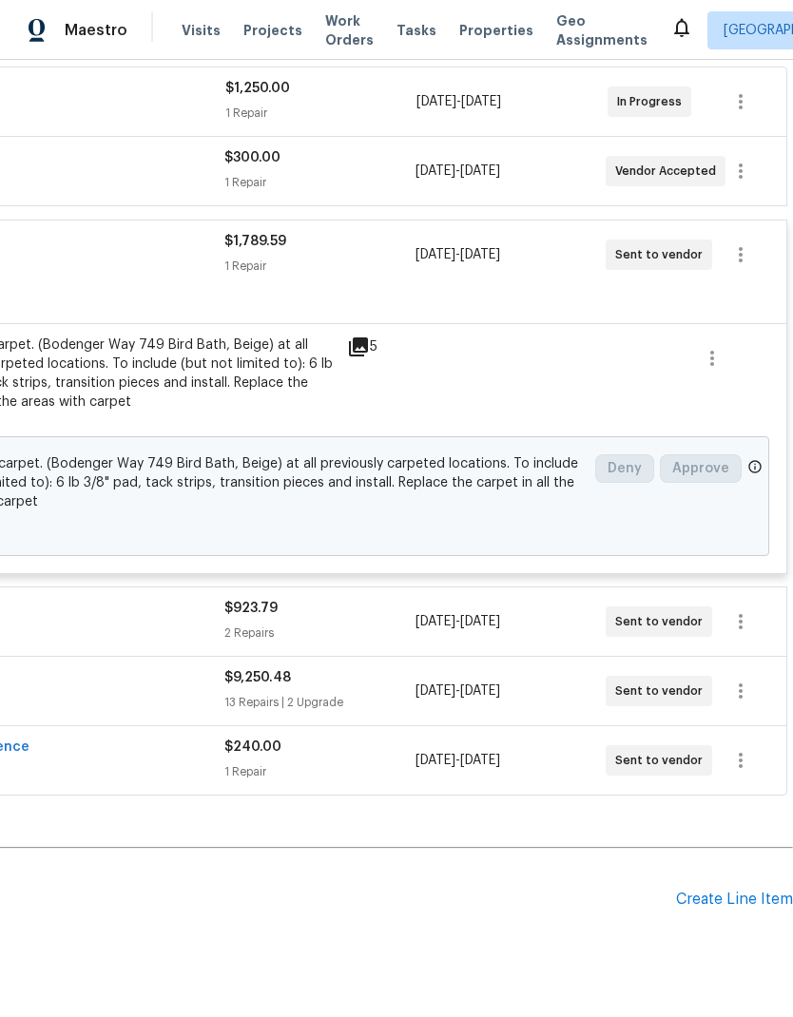
click at [754, 449] on div "Deny Approve" at bounding box center [672, 496] width 167 height 95
click at [754, 459] on span at bounding box center [754, 469] width 15 height 20
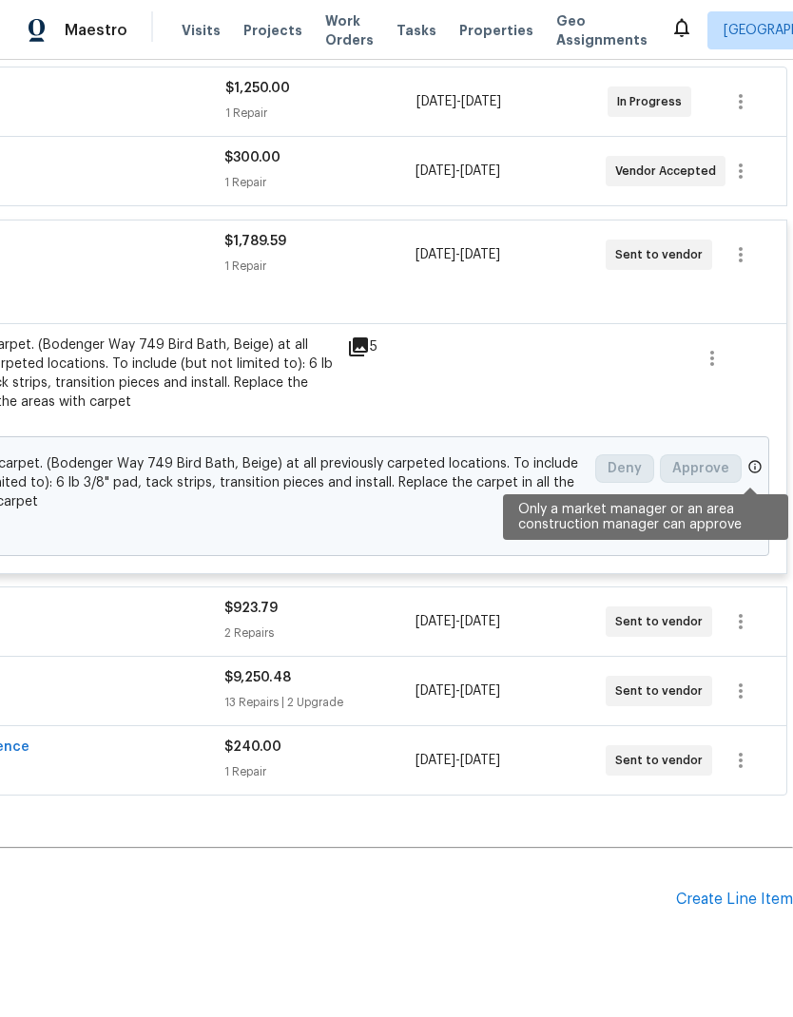
click at [758, 436] on div "Change proposed Install new carpet. (Bodenger Way 749 Bird Bath, Beige) at all …" at bounding box center [255, 496] width 1026 height 120
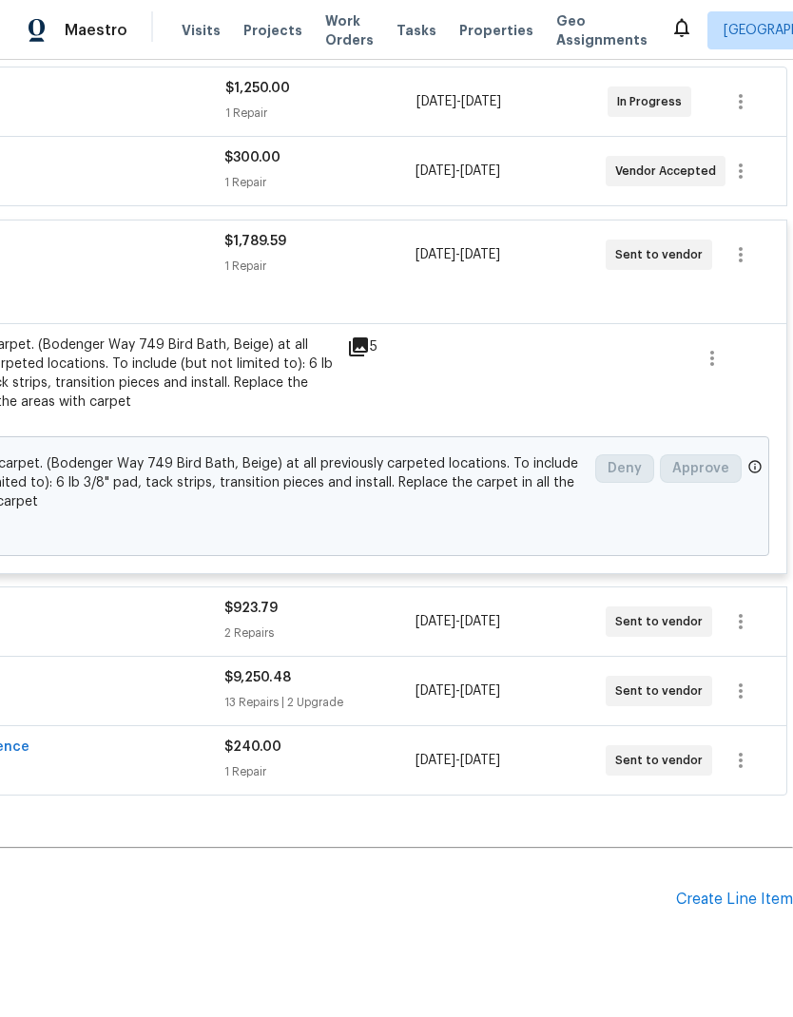
click at [757, 459] on icon at bounding box center [754, 466] width 15 height 15
click at [758, 436] on div "Change proposed Install new carpet. (Bodenger Way 749 Bird Bath, Beige) at all …" at bounding box center [255, 496] width 1026 height 120
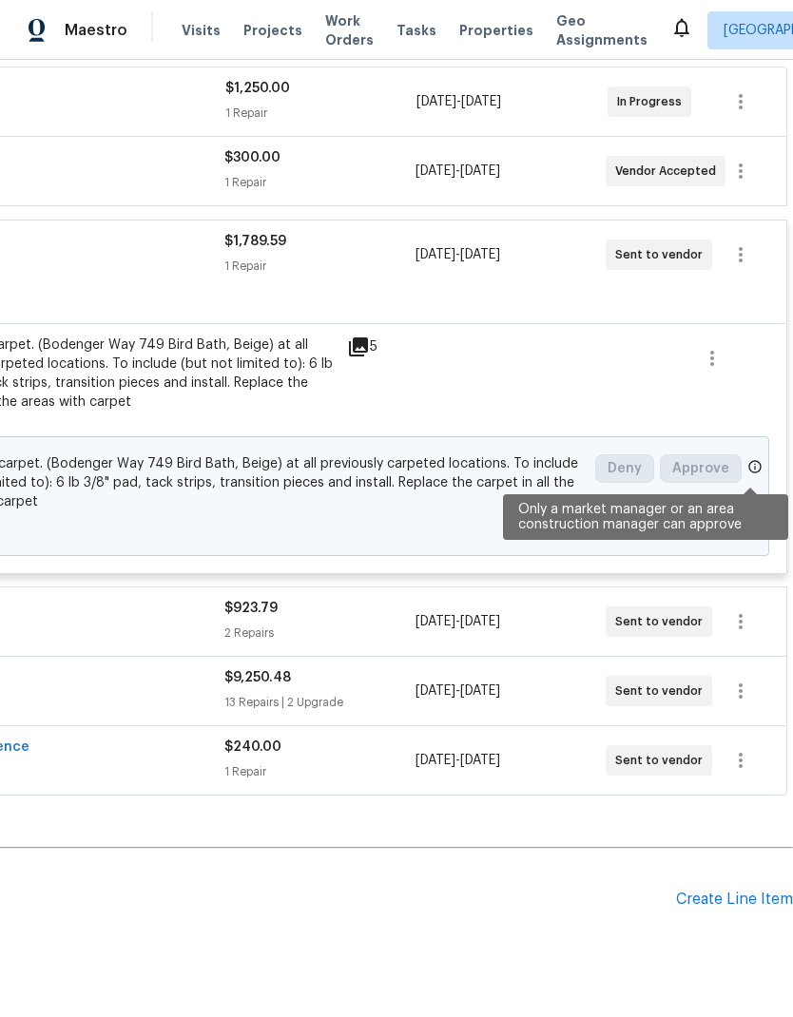
click at [750, 460] on icon at bounding box center [755, 466] width 12 height 12
click at [752, 459] on span at bounding box center [754, 469] width 15 height 20
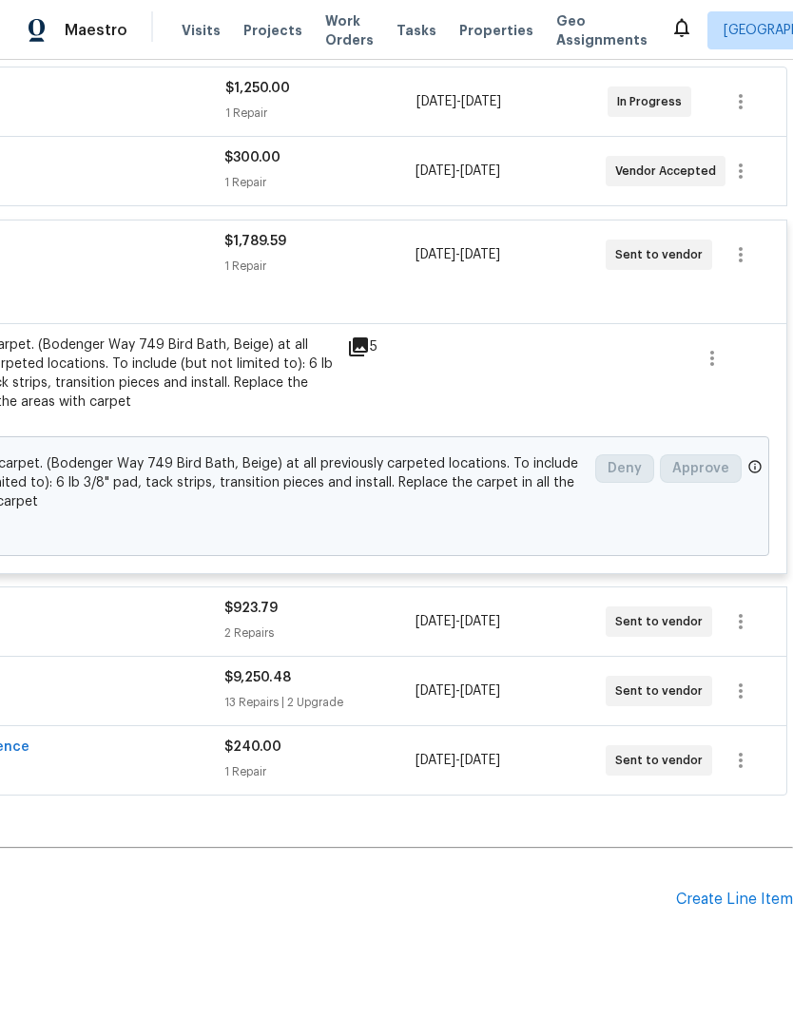
click at [762, 436] on div "Change proposed Install new carpet. (Bodenger Way 749 Bird Bath, Beige) at all …" at bounding box center [255, 496] width 1026 height 120
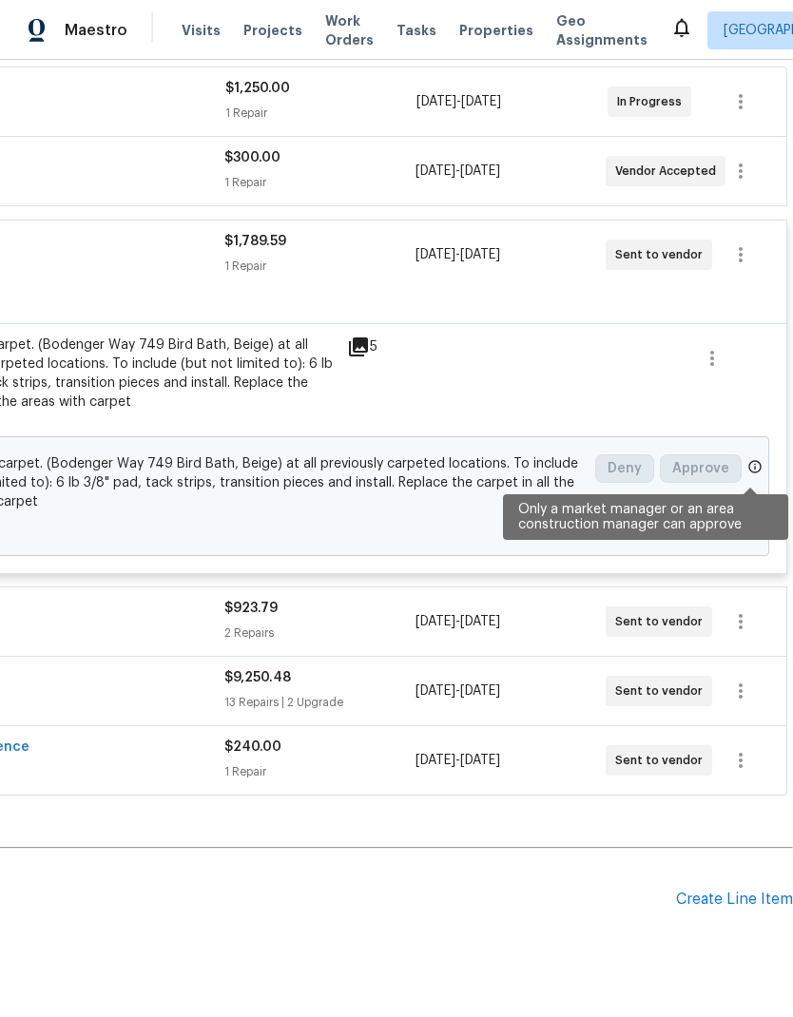
click at [754, 459] on icon at bounding box center [754, 466] width 15 height 15
click at [757, 459] on icon at bounding box center [754, 466] width 15 height 15
click at [760, 436] on div "Change proposed Install new carpet. (Bodenger Way 749 Bird Bath, Beige) at all …" at bounding box center [255, 496] width 1026 height 120
click at [759, 436] on div "Change proposed Install new carpet. (Bodenger Way 749 Bird Bath, Beige) at all …" at bounding box center [255, 496] width 1026 height 120
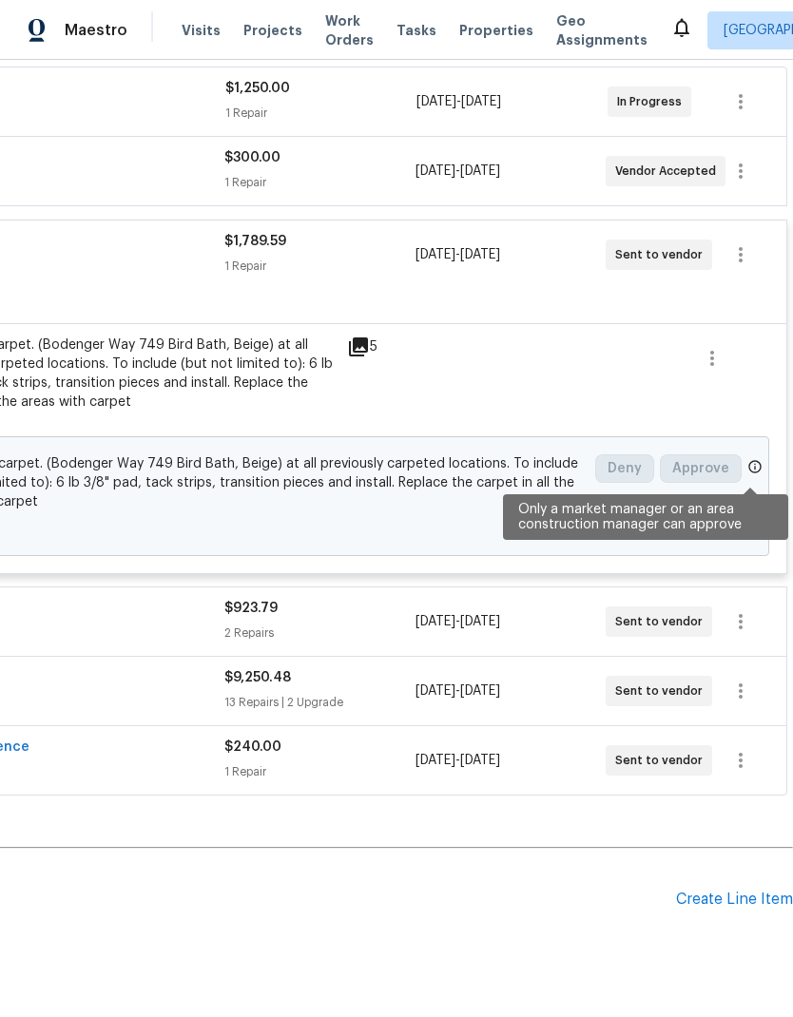
click at [755, 460] on icon at bounding box center [755, 466] width 12 height 12
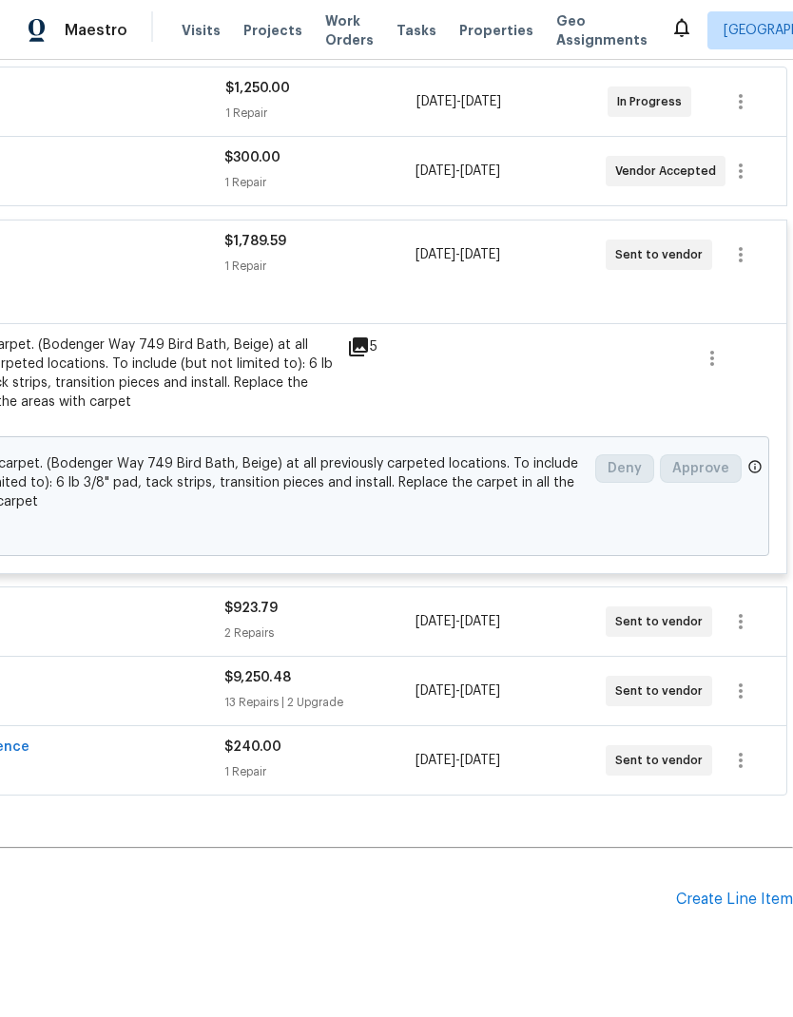
click at [761, 436] on div "Change proposed Install new carpet. (Bodenger Way 749 Bird Bath, Beige) at all …" at bounding box center [255, 496] width 1026 height 120
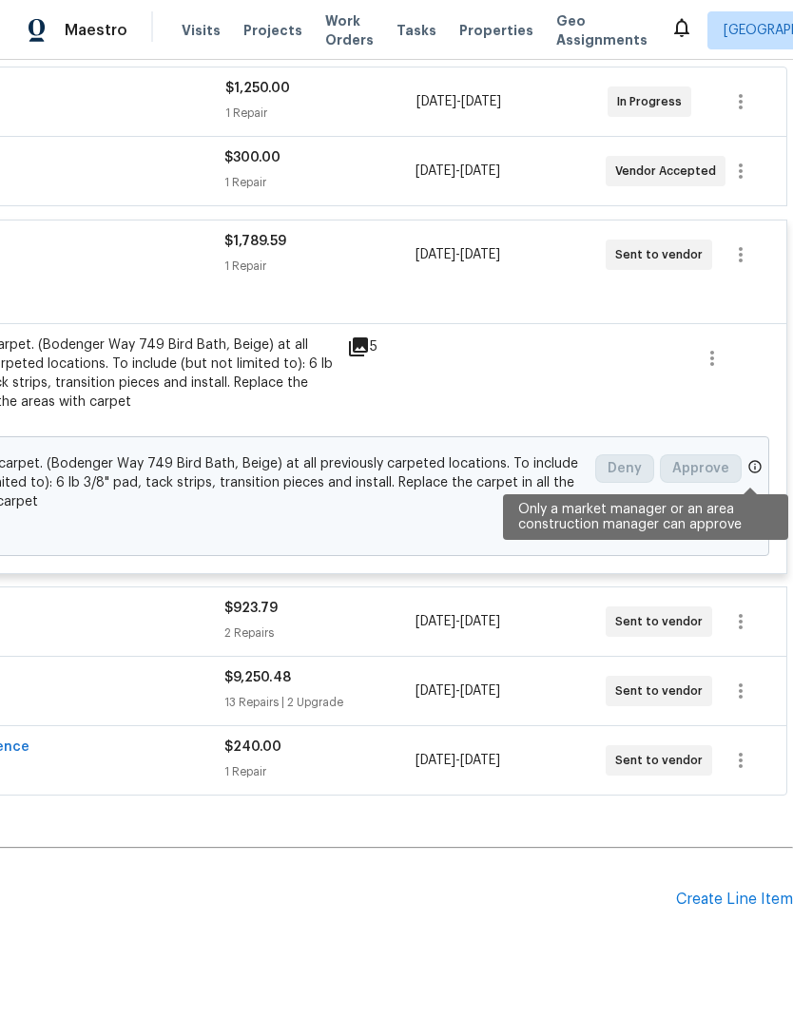
click at [757, 459] on icon at bounding box center [754, 466] width 15 height 15
click at [750, 459] on icon at bounding box center [754, 466] width 15 height 15
click at [749, 459] on icon at bounding box center [754, 466] width 15 height 15
click at [755, 459] on icon at bounding box center [754, 466] width 15 height 15
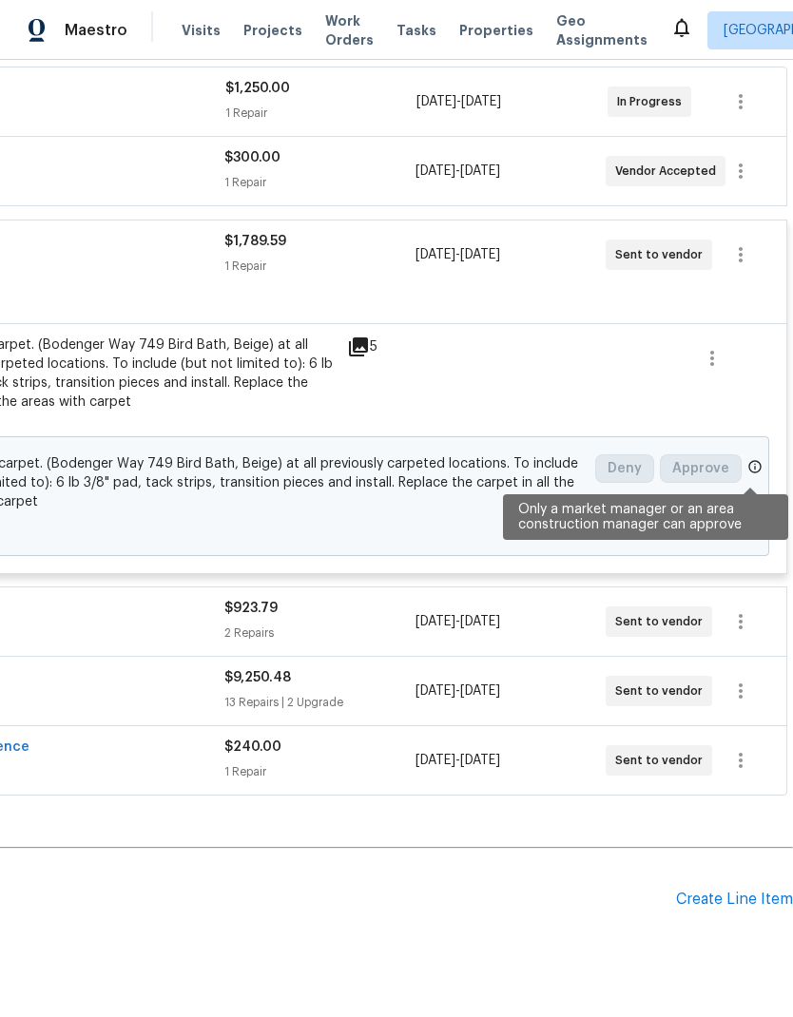
click at [755, 460] on icon at bounding box center [755, 466] width 12 height 12
click at [754, 459] on icon at bounding box center [754, 466] width 15 height 15
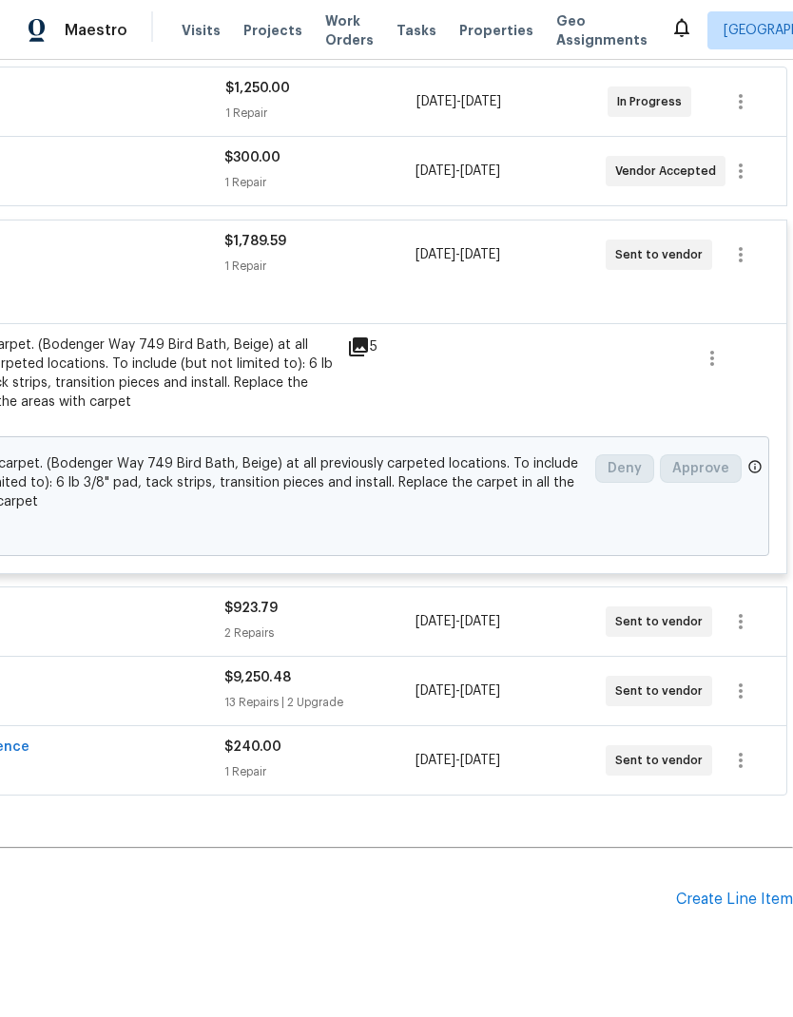
click at [760, 436] on div "Change proposed Install new carpet. (Bodenger Way 749 Bird Bath, Beige) at all …" at bounding box center [255, 496] width 1026 height 120
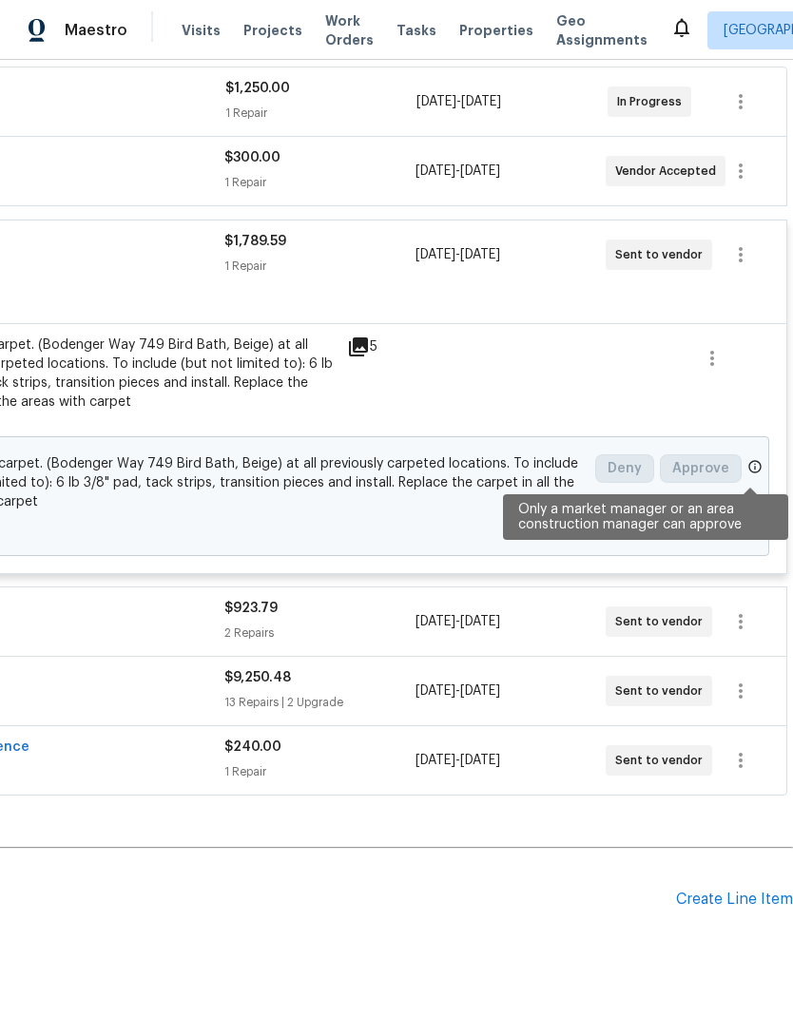
click at [755, 459] on icon at bounding box center [754, 466] width 15 height 15
click at [754, 460] on icon at bounding box center [755, 466] width 12 height 12
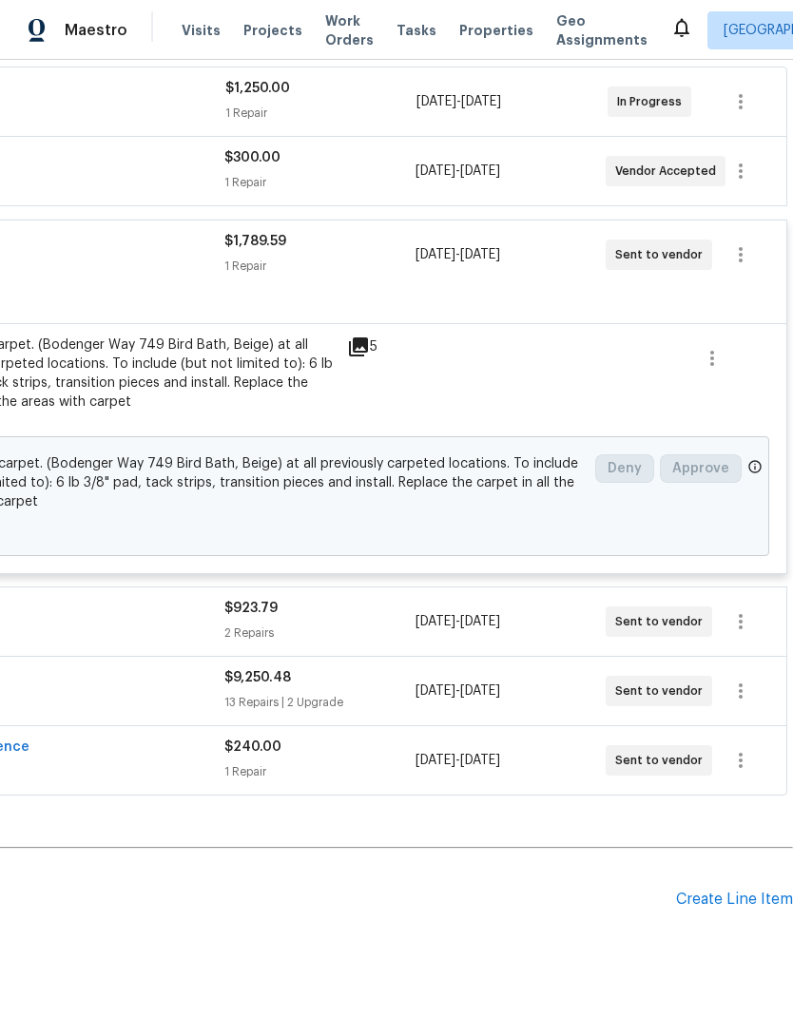
click at [758, 436] on div "Change proposed Install new carpet. (Bodenger Way 749 Bird Bath, Beige) at all …" at bounding box center [255, 496] width 1026 height 120
click at [757, 459] on icon at bounding box center [754, 466] width 15 height 15
click at [758, 436] on div "Change proposed Install new carpet. (Bodenger Way 749 Bird Bath, Beige) at all …" at bounding box center [255, 496] width 1026 height 120
click at [757, 459] on icon at bounding box center [754, 466] width 15 height 15
click at [758, 436] on div "Change proposed Install new carpet. (Bodenger Way 749 Bird Bath, Beige) at all …" at bounding box center [255, 496] width 1026 height 120
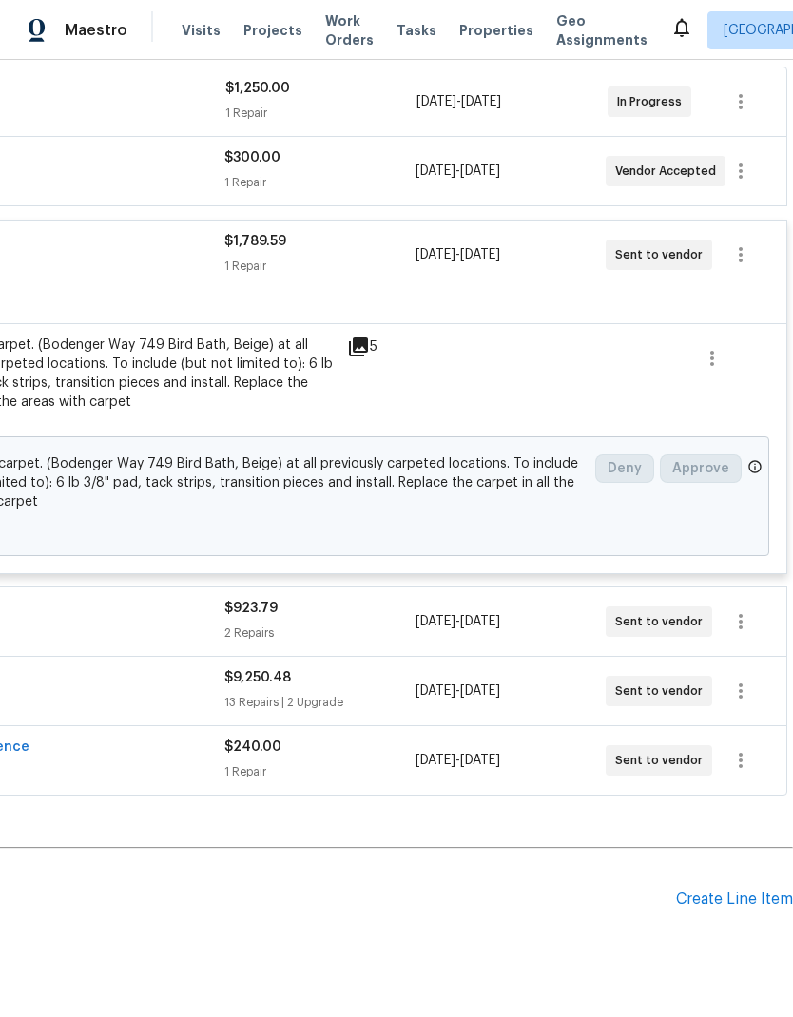
click at [758, 436] on div "Change proposed Install new carpet. (Bodenger Way 749 Bird Bath, Beige) at all …" at bounding box center [255, 496] width 1026 height 120
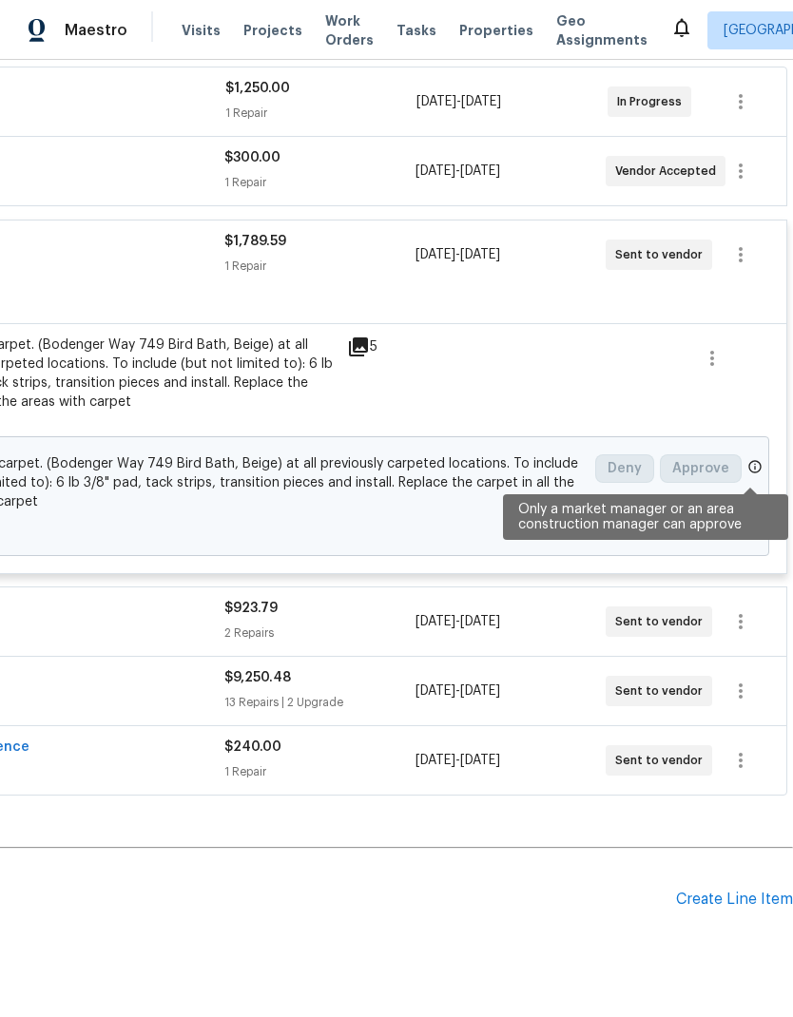
click at [759, 436] on div "Change proposed Install new carpet. (Bodenger Way 749 Bird Bath, Beige) at all …" at bounding box center [255, 496] width 1026 height 120
click at [754, 460] on icon at bounding box center [755, 466] width 12 height 12
click at [753, 459] on icon at bounding box center [754, 466] width 15 height 15
click at [760, 436] on div "Change proposed Install new carpet. (Bodenger Way 749 Bird Bath, Beige) at all …" at bounding box center [255, 496] width 1026 height 120
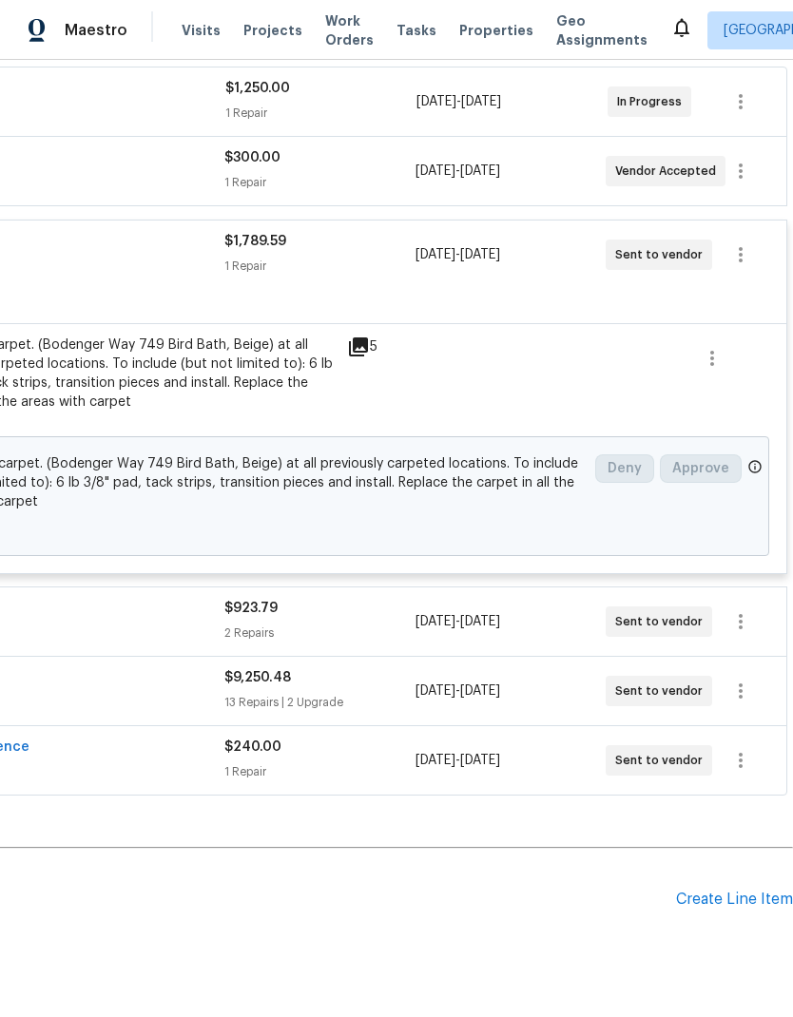
click at [760, 436] on div "Change proposed Install new carpet. (Bodenger Way 749 Bird Bath, Beige) at all …" at bounding box center [255, 496] width 1026 height 120
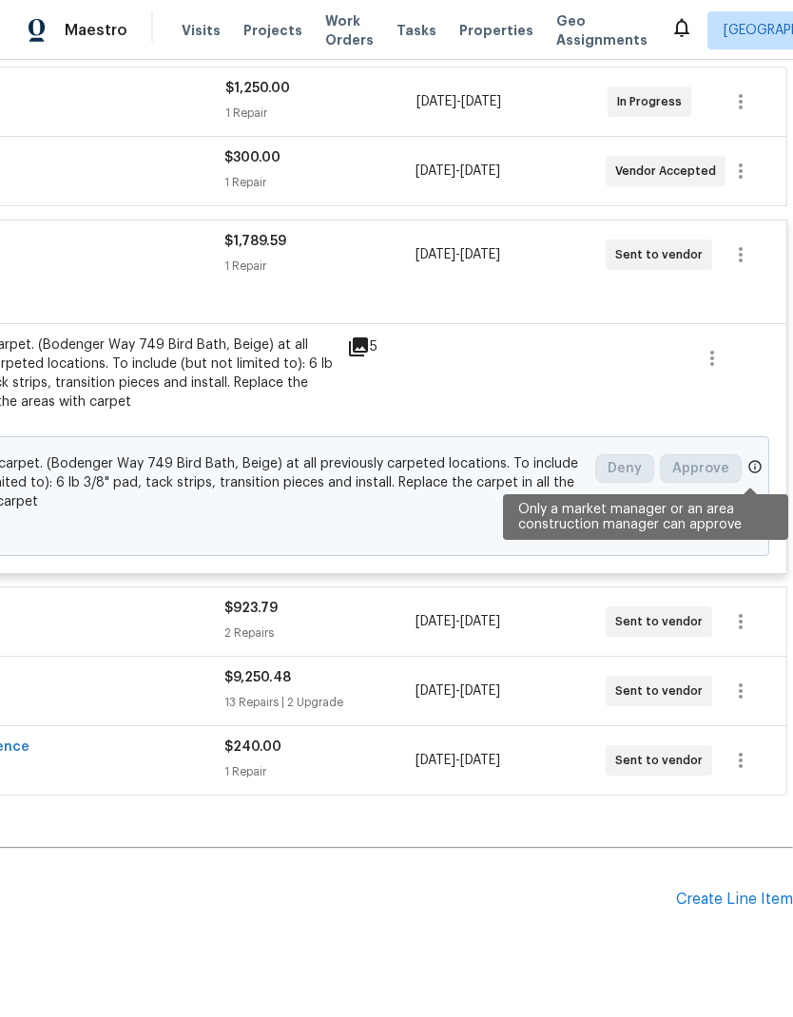
click at [754, 459] on icon at bounding box center [754, 466] width 15 height 15
click at [753, 459] on icon at bounding box center [754, 466] width 15 height 15
click at [753, 460] on icon at bounding box center [755, 466] width 12 height 12
click at [754, 459] on icon at bounding box center [754, 466] width 15 height 15
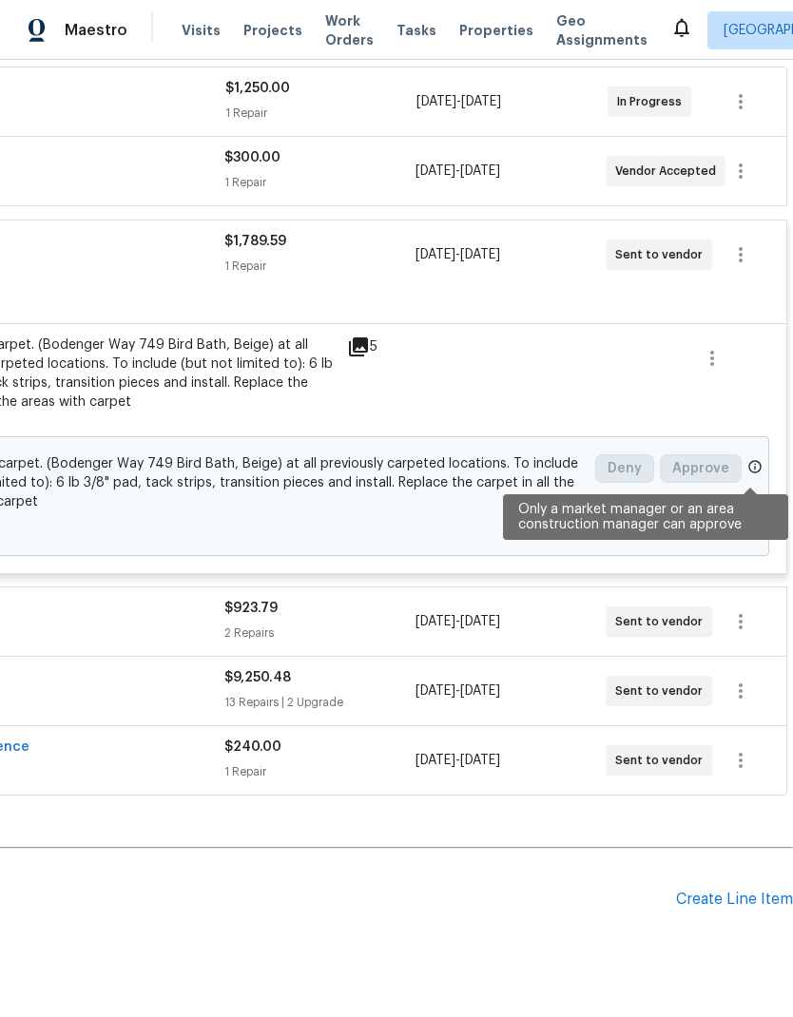
click at [753, 459] on icon at bounding box center [754, 466] width 15 height 15
click at [755, 460] on icon at bounding box center [755, 466] width 12 height 12
click at [754, 459] on span at bounding box center [754, 469] width 15 height 20
click at [753, 459] on span at bounding box center [754, 469] width 15 height 20
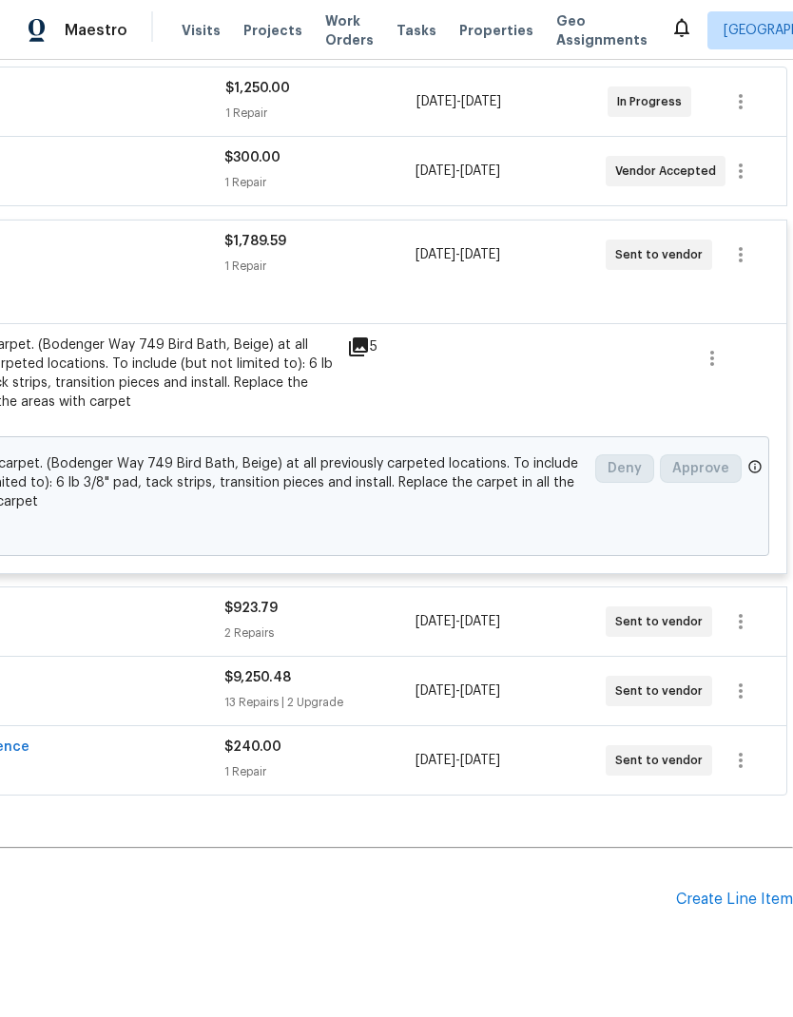
click at [747, 459] on span at bounding box center [754, 469] width 15 height 20
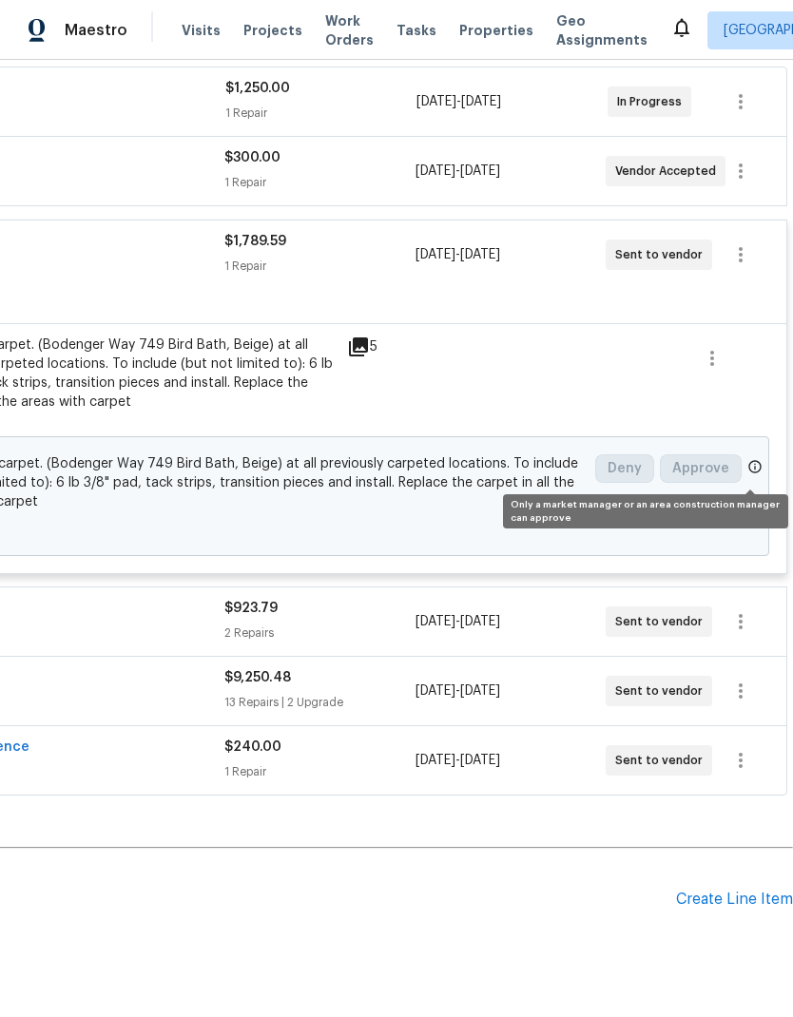
click at [756, 459] on icon at bounding box center [754, 466] width 15 height 15
click at [755, 459] on icon at bounding box center [754, 466] width 15 height 15
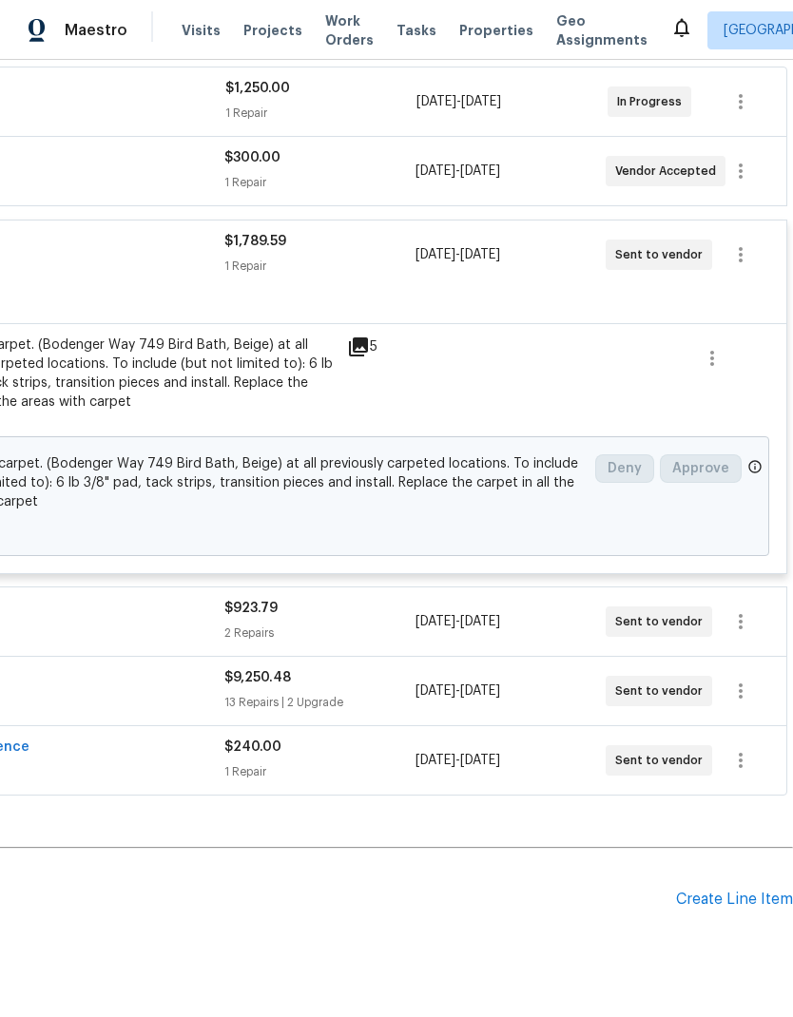
click at [760, 436] on div "Change proposed Install new carpet. (Bodenger Way 749 Bird Bath, Beige) at all …" at bounding box center [255, 496] width 1026 height 120
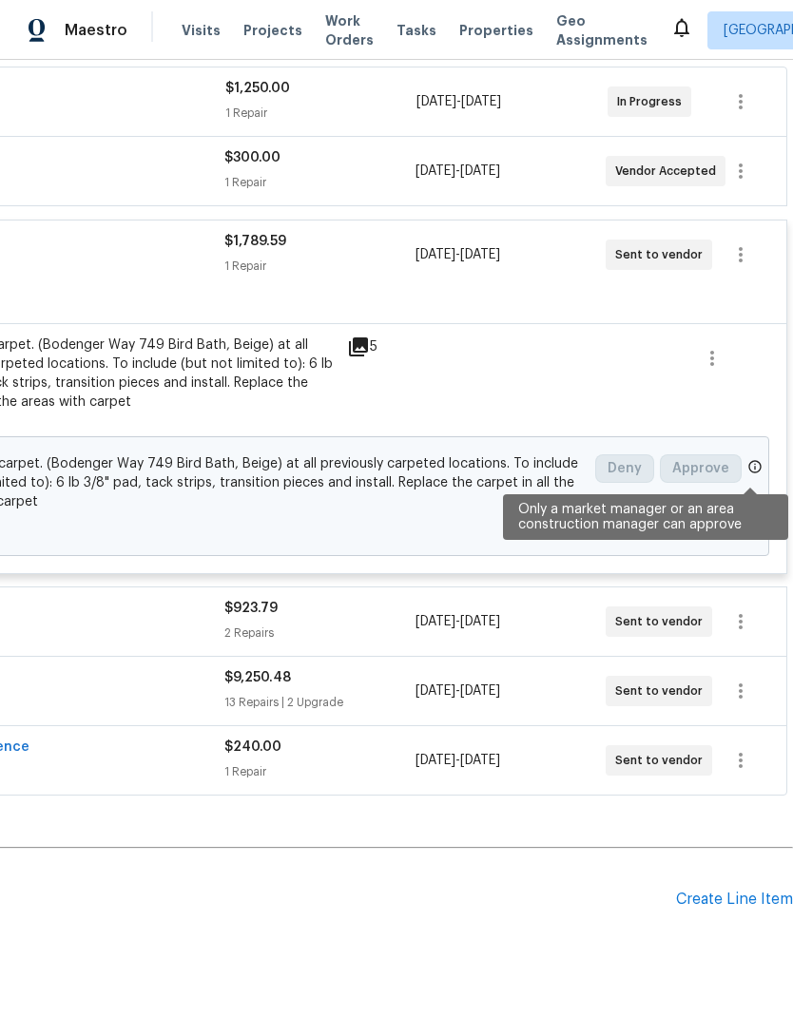
click at [763, 436] on div "Change proposed Install new carpet. (Bodenger Way 749 Bird Bath, Beige) at all …" at bounding box center [255, 496] width 1026 height 120
click at [762, 436] on div "Change proposed Install new carpet. (Bodenger Way 749 Bird Bath, Beige) at all …" at bounding box center [255, 496] width 1026 height 120
click at [766, 436] on div "Change proposed Install new carpet. (Bodenger Way 749 Bird Bath, Beige) at all …" at bounding box center [255, 496] width 1026 height 120
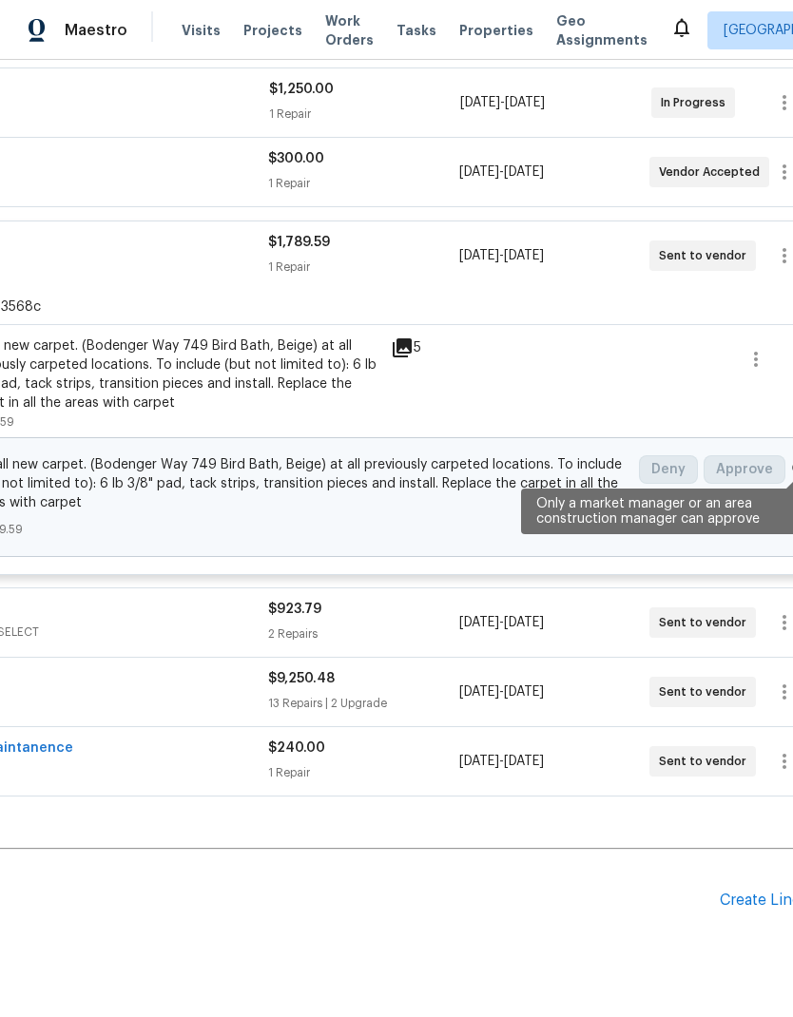
scroll to position [356, 238]
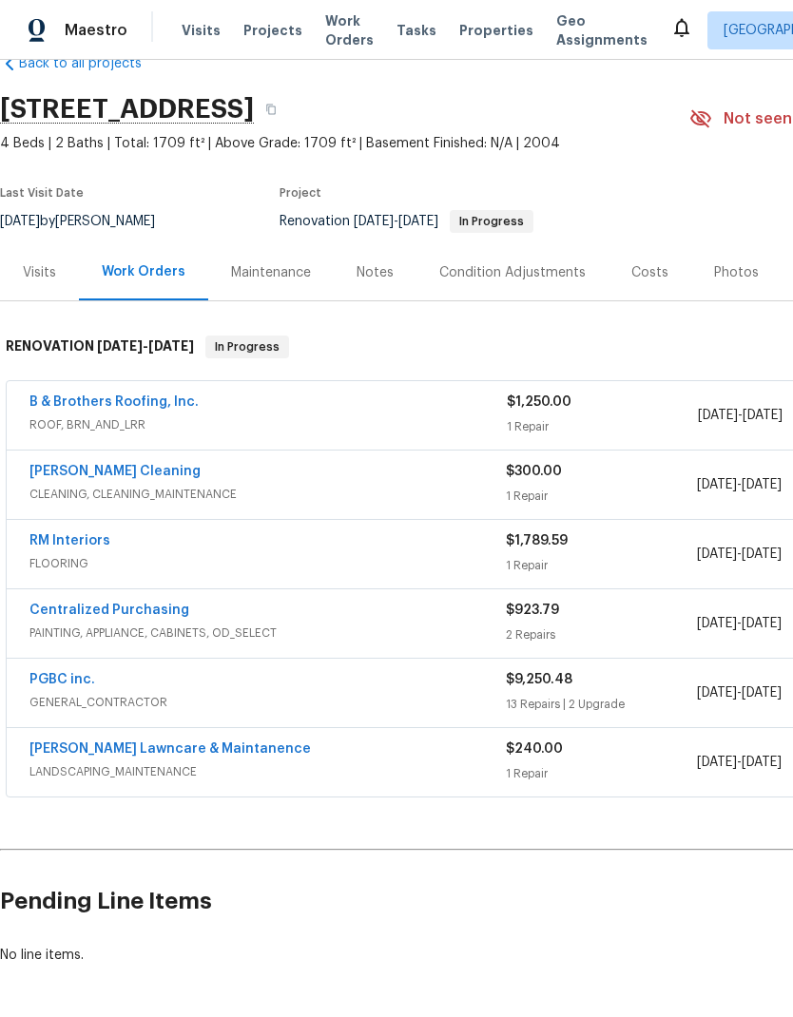
scroll to position [44, 0]
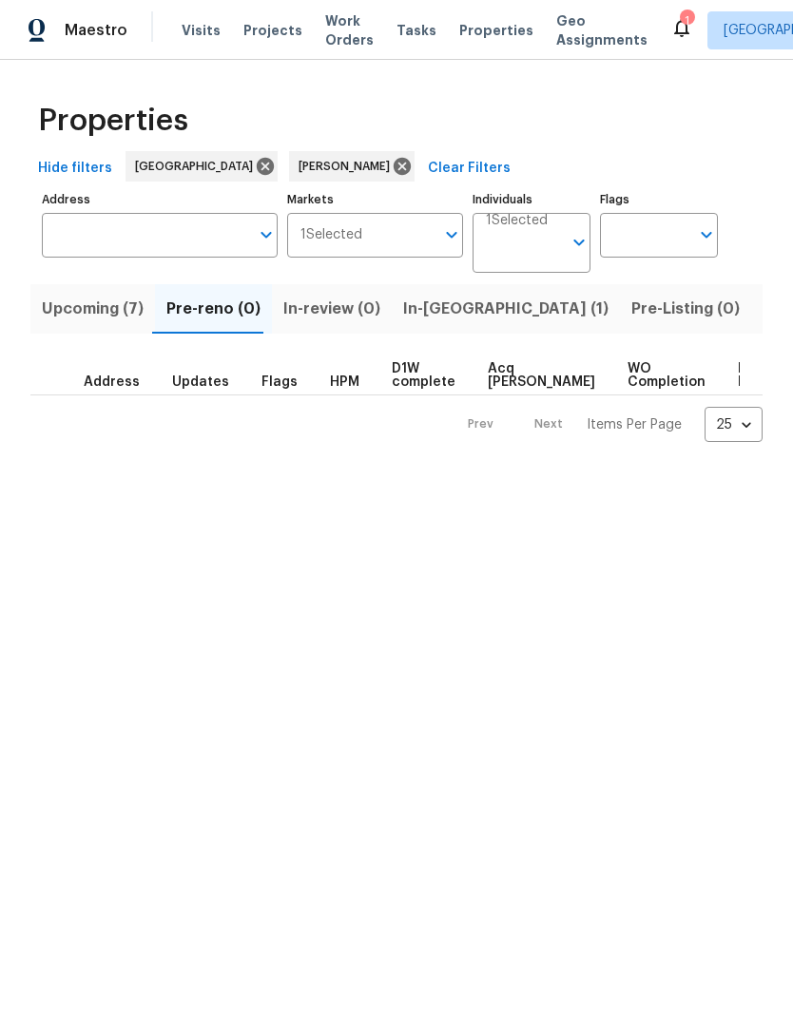
click at [431, 309] on span "In-[GEOGRAPHIC_DATA] (1)" at bounding box center [505, 309] width 205 height 27
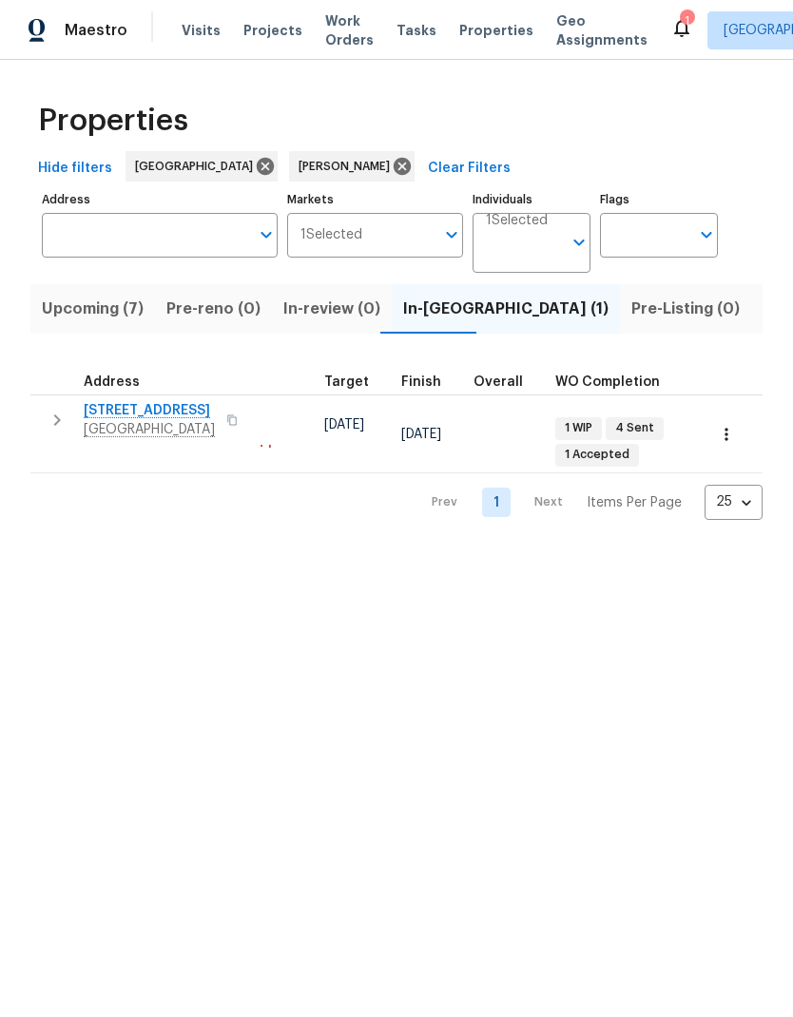
scroll to position [15, 451]
click at [127, 318] on span "Upcoming (7)" at bounding box center [93, 309] width 102 height 27
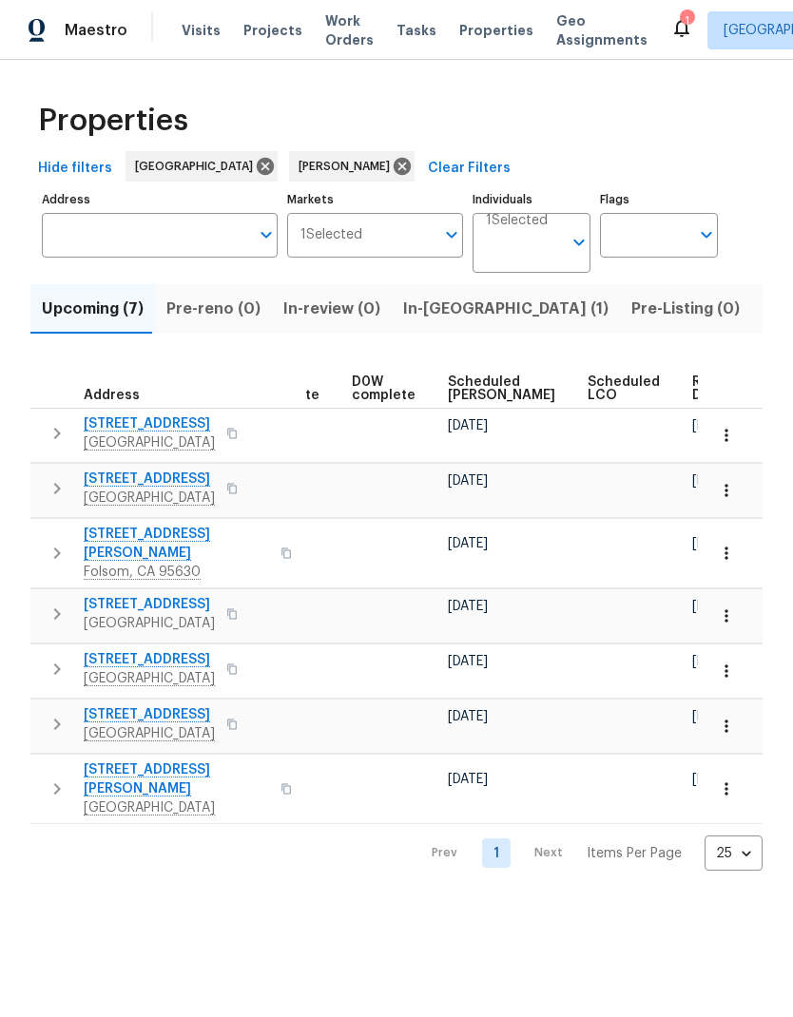
scroll to position [0, 478]
click at [467, 392] on span "Scheduled COE" at bounding box center [502, 388] width 107 height 27
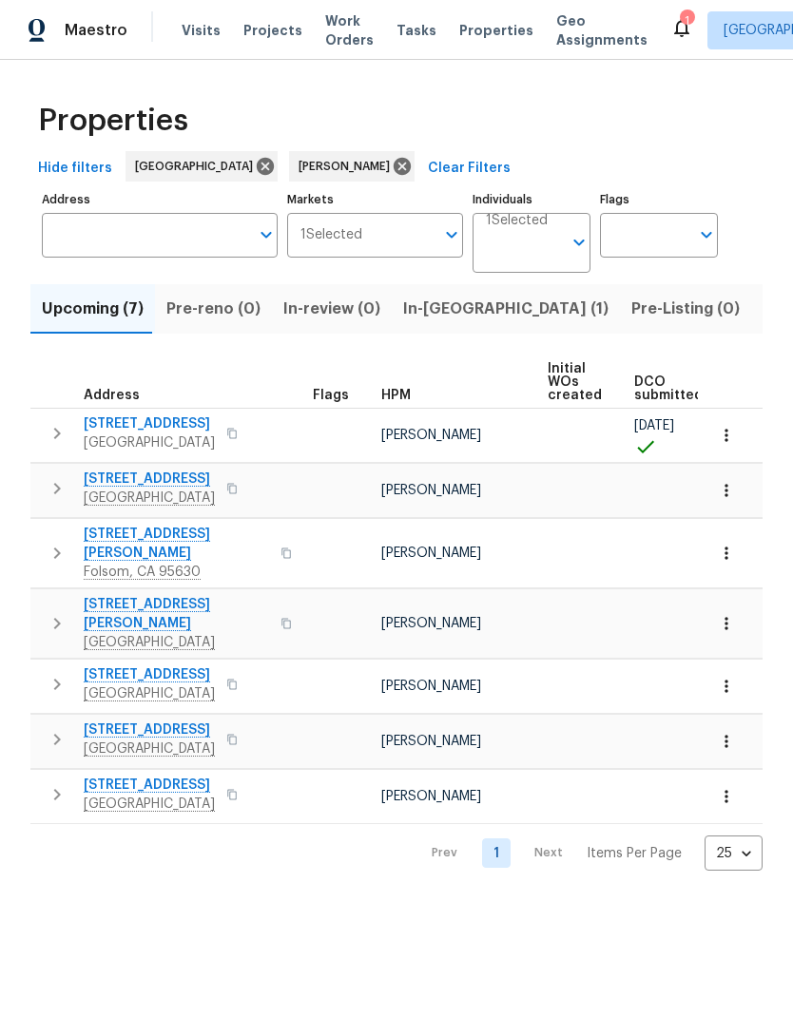
click at [762, 302] on span "Listed (9)" at bounding box center [798, 309] width 72 height 27
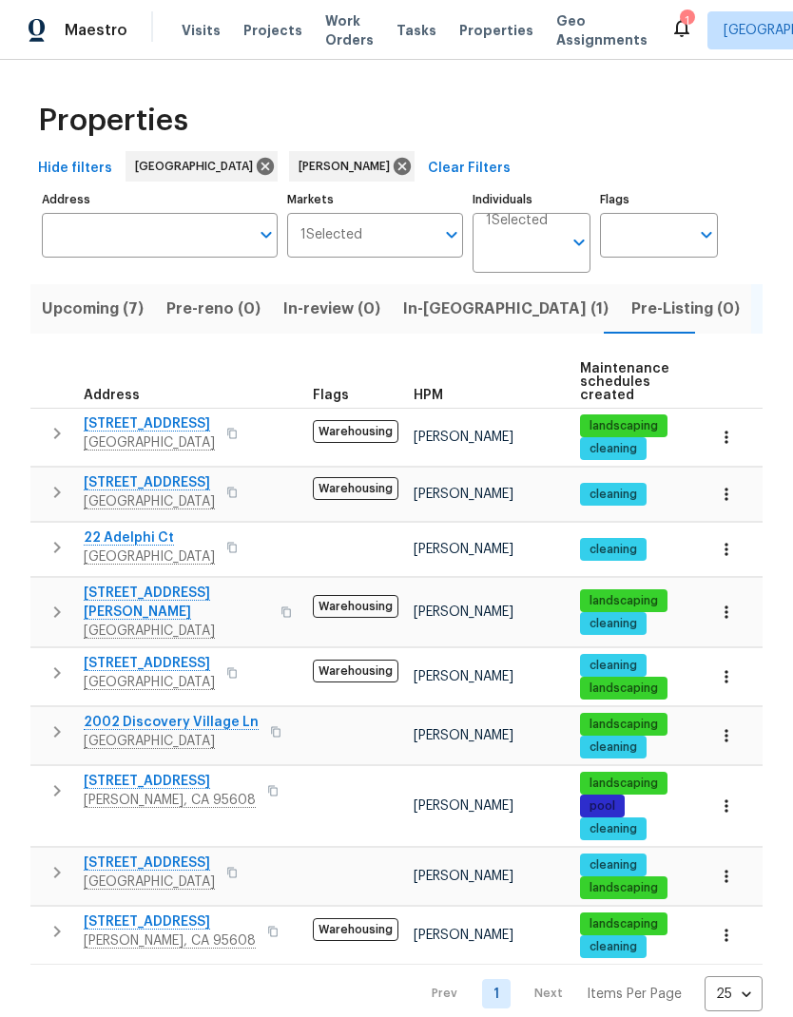
scroll to position [14, 0]
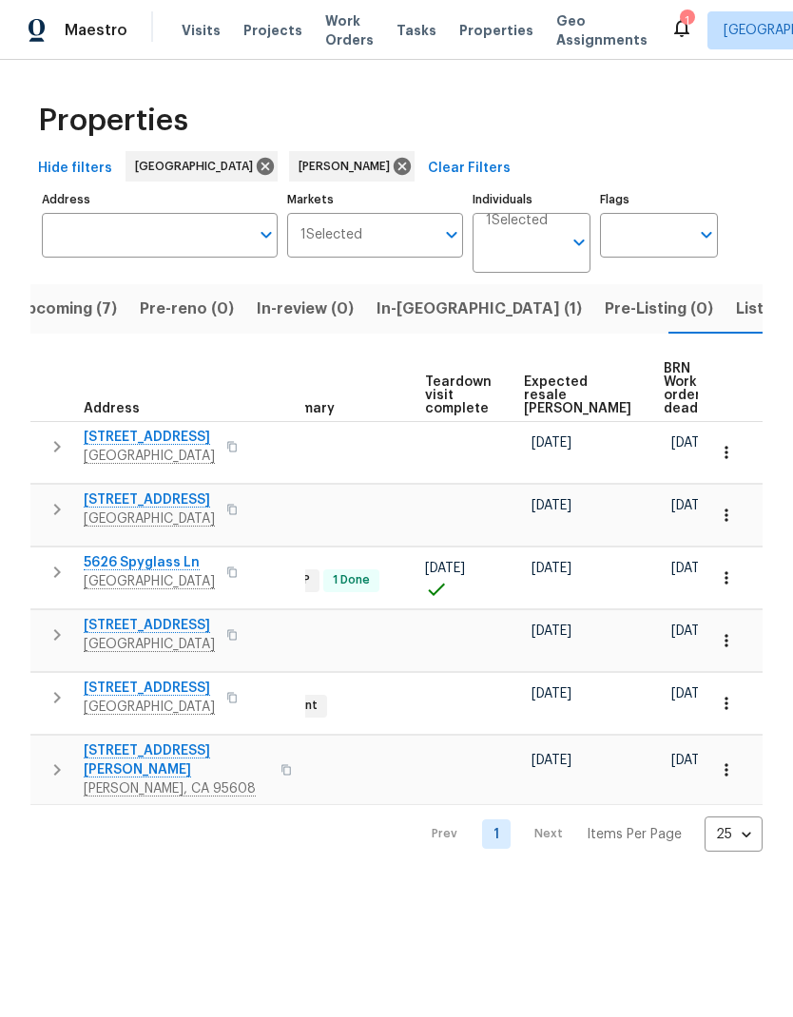
scroll to position [0, 414]
click at [576, 375] on span "Expected resale COE" at bounding box center [578, 395] width 107 height 40
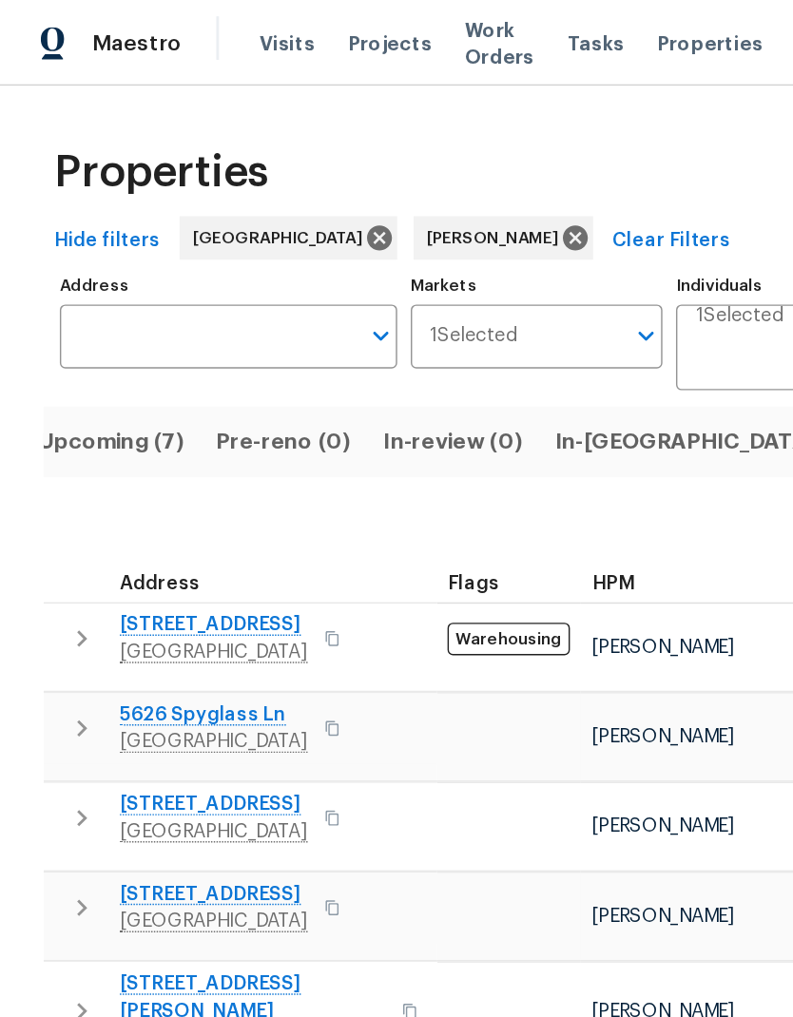
scroll to position [0, 27]
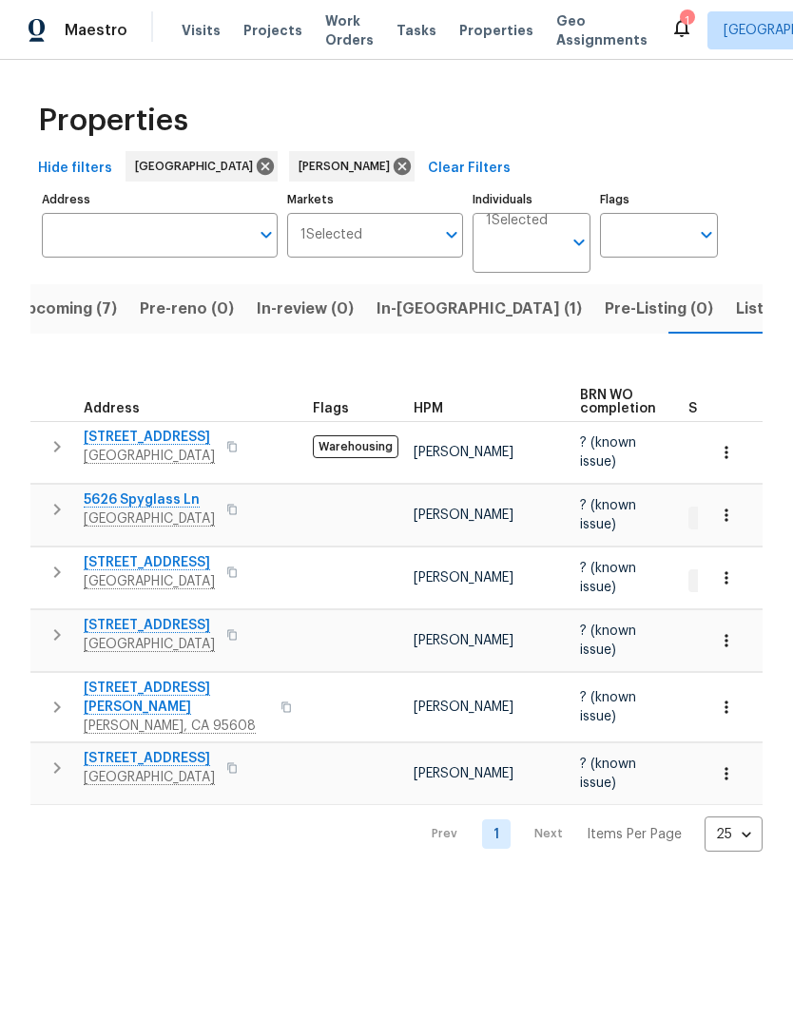
click at [536, 251] on input "Individuals" at bounding box center [524, 250] width 76 height 45
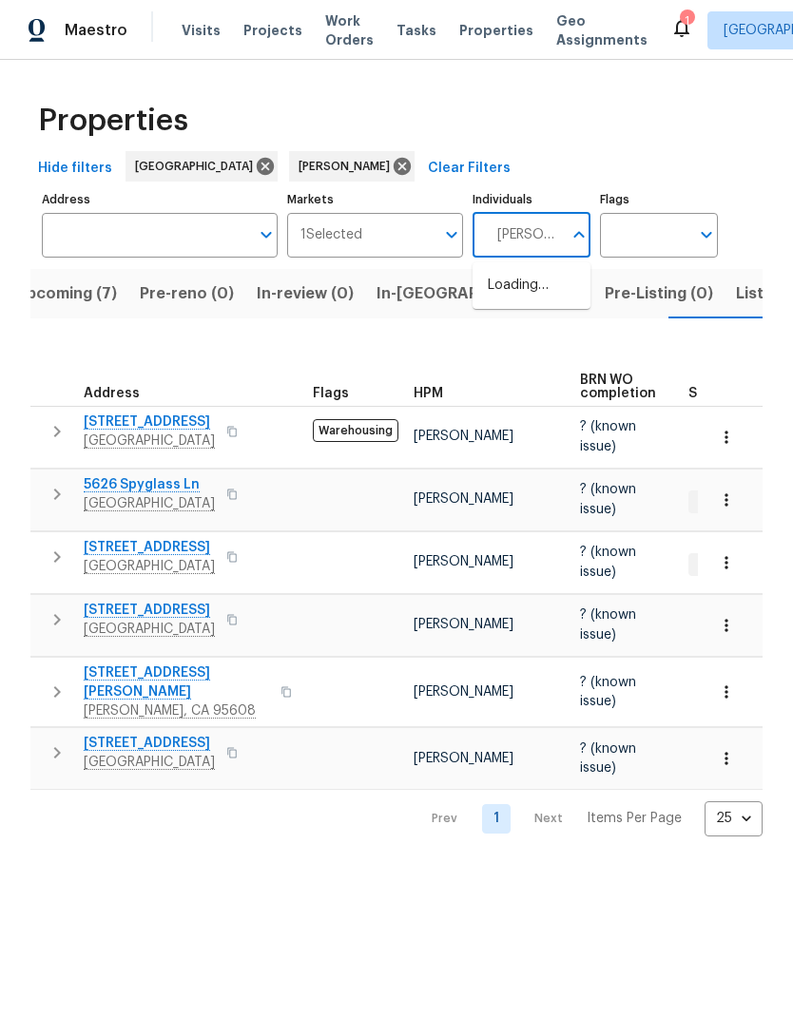
type input "douglass"
click at [557, 291] on li "[PERSON_NAME]" at bounding box center [530, 296] width 87 height 40
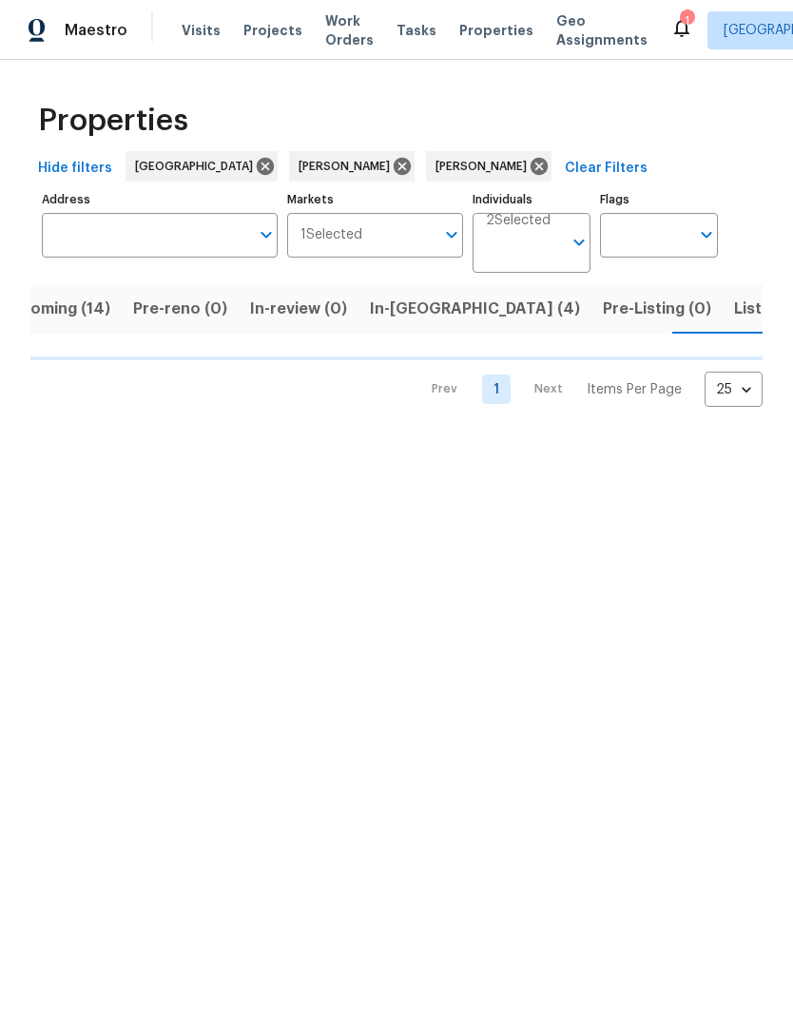
scroll to position [0, 49]
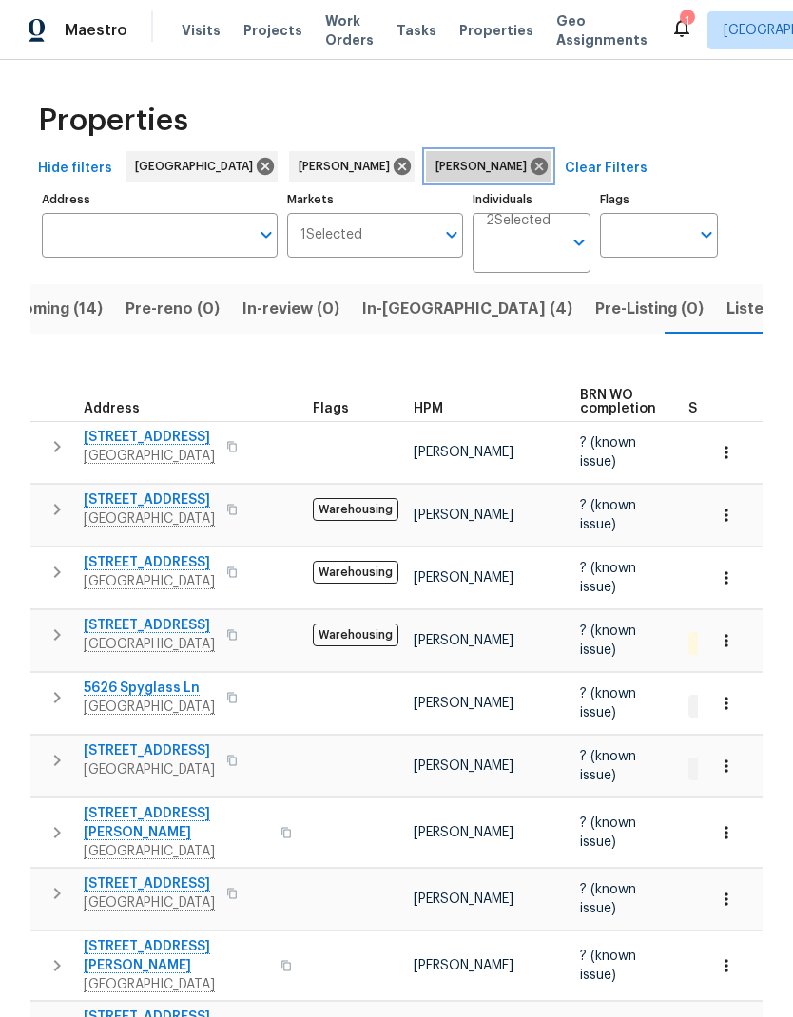
click at [530, 163] on icon at bounding box center [538, 166] width 17 height 17
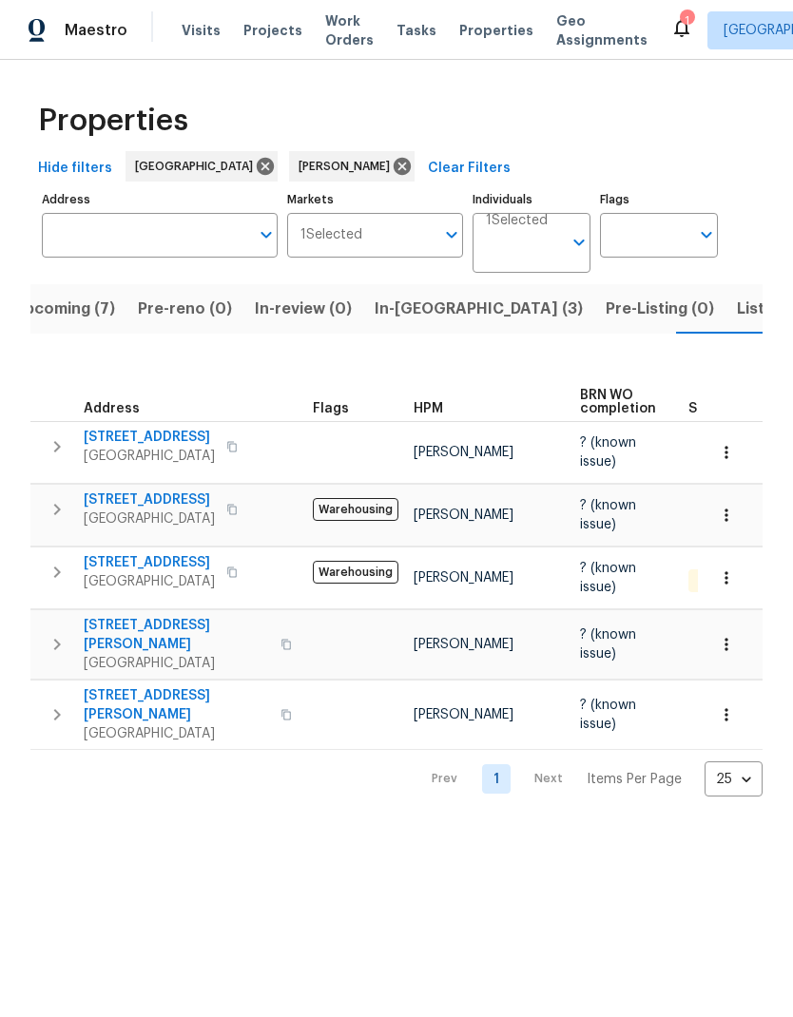
scroll to position [0, 35]
click at [51, 312] on span "Upcoming (7)" at bounding box center [58, 309] width 102 height 27
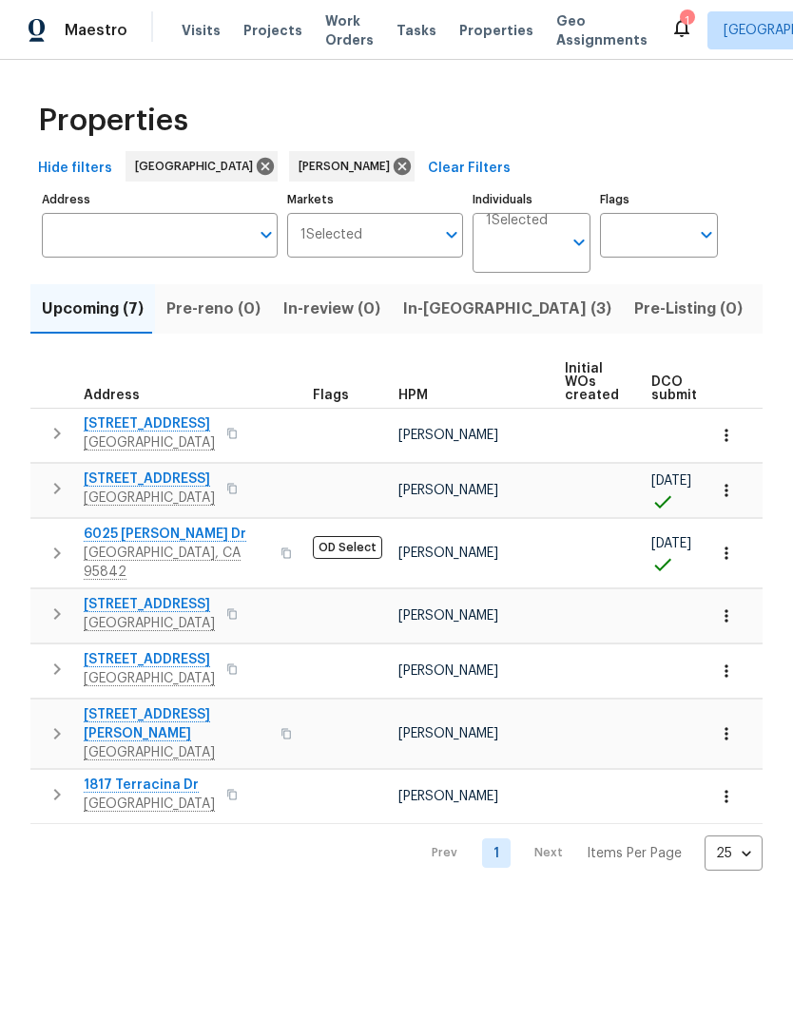
click at [430, 294] on button "In-reno (3)" at bounding box center [507, 308] width 231 height 49
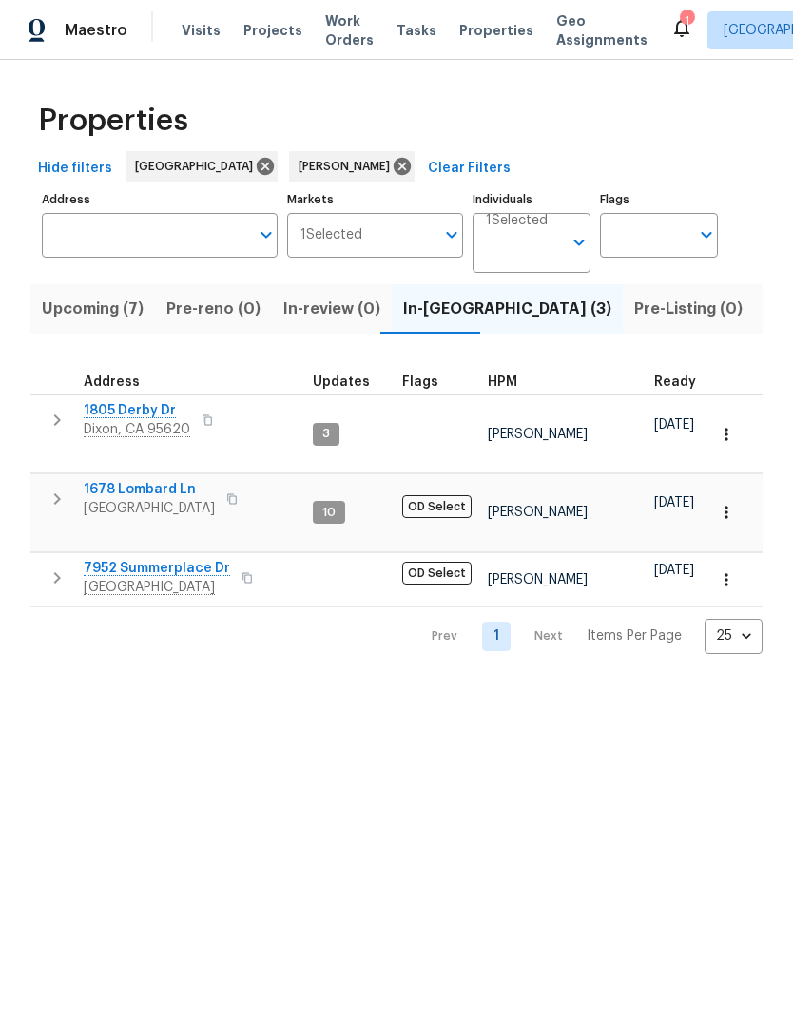
click at [162, 483] on span "1678 Lombard Ln" at bounding box center [149, 489] width 131 height 19
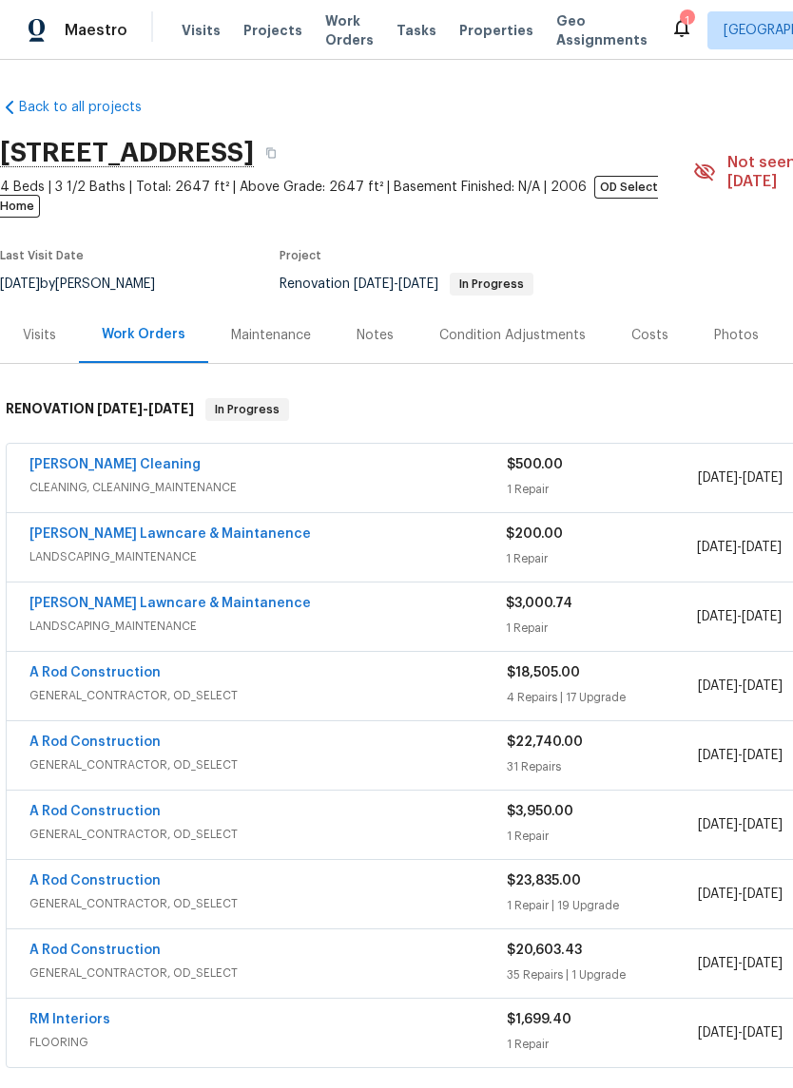
click at [380, 326] on div "Notes" at bounding box center [374, 335] width 37 height 19
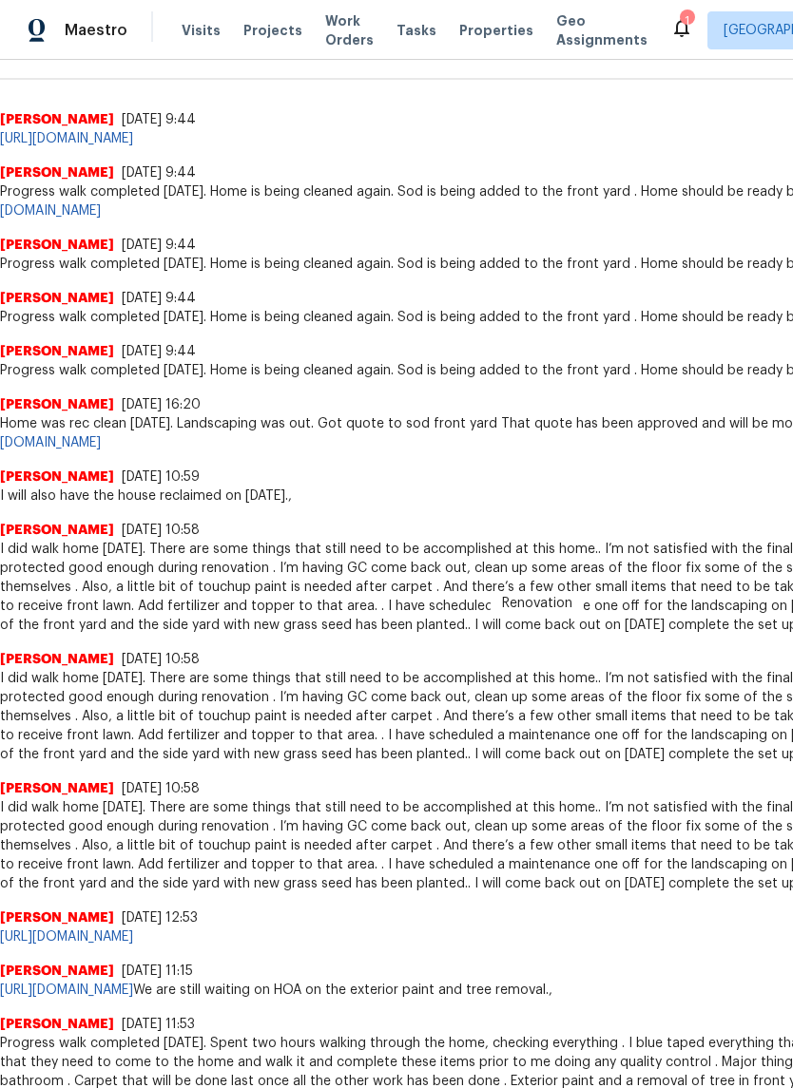
scroll to position [525, 0]
click at [398, 428] on link "[URL][DOMAIN_NAME]" at bounding box center [525, 432] width 1051 height 32
